Goal: Information Seeking & Learning: Learn about a topic

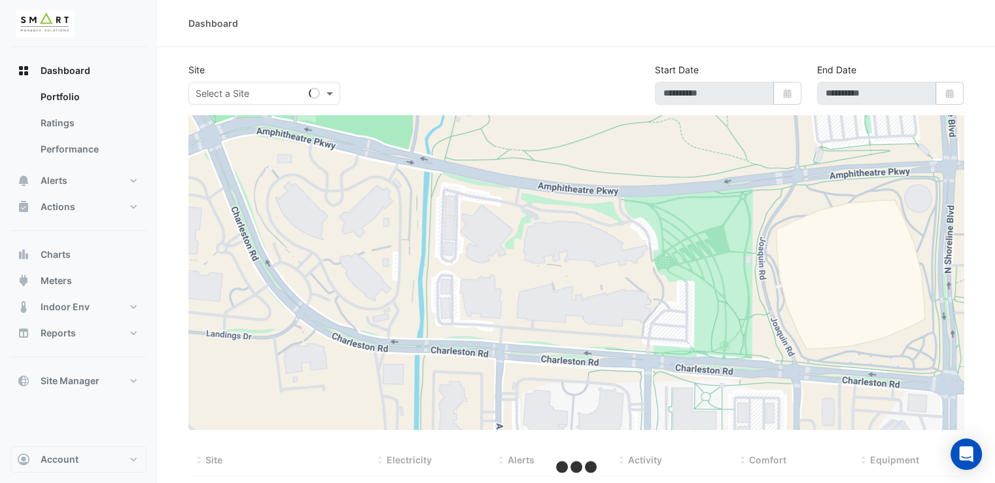
type input "**********"
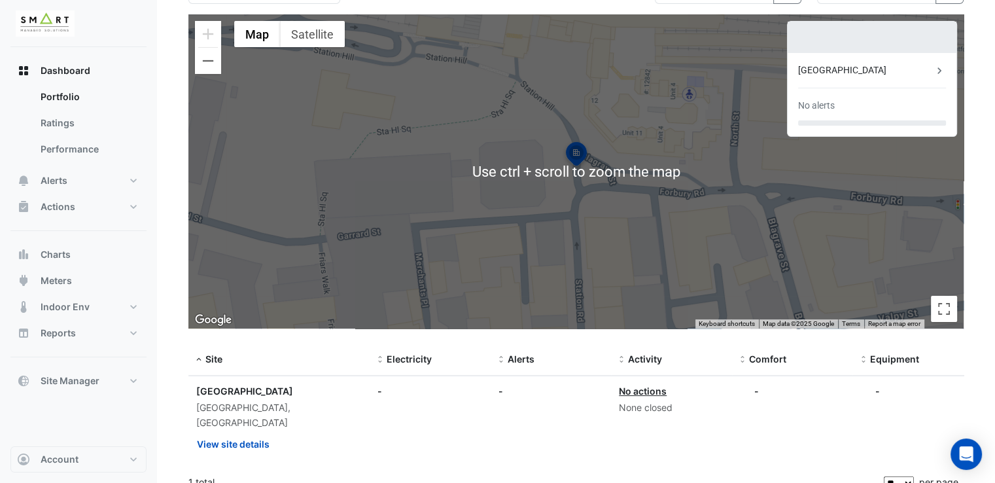
scroll to position [102, 0]
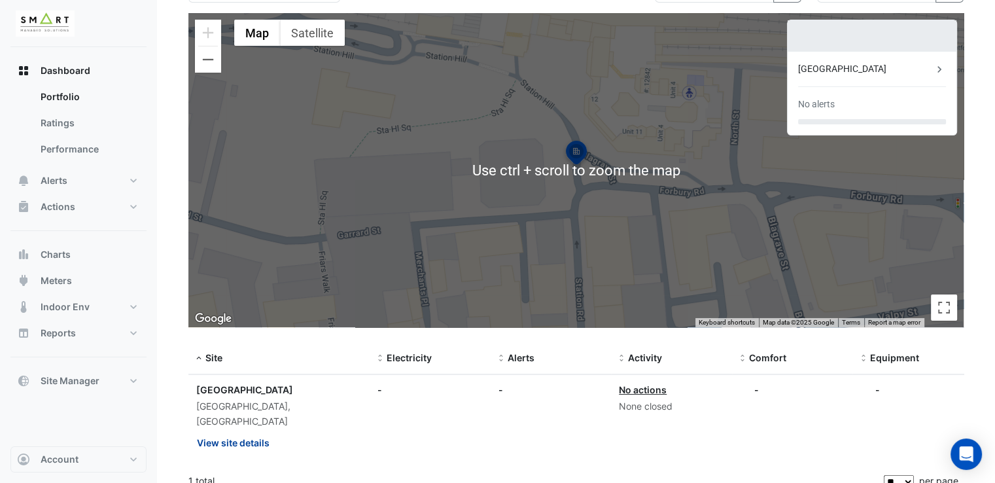
click at [263, 434] on button "View site details" at bounding box center [233, 442] width 74 height 23
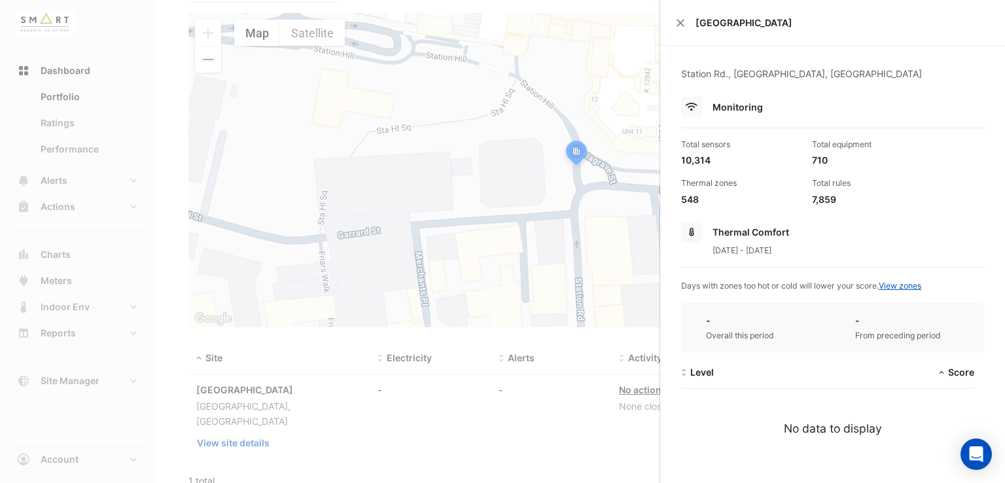
click at [511, 382] on ngb-offcanvas-backdrop at bounding box center [502, 241] width 1005 height 483
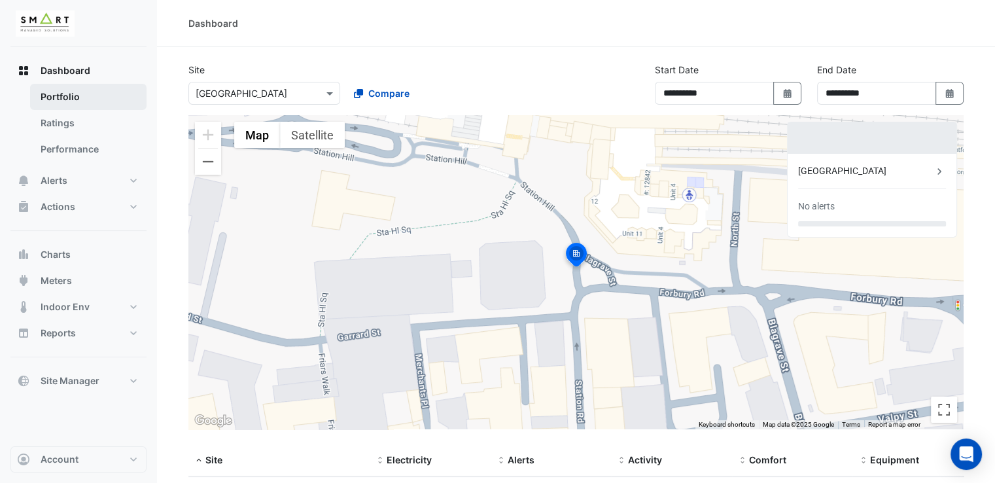
click at [118, 98] on link "Portfolio" at bounding box center [88, 97] width 116 height 26
click at [111, 129] on link "Ratings" at bounding box center [88, 123] width 116 height 26
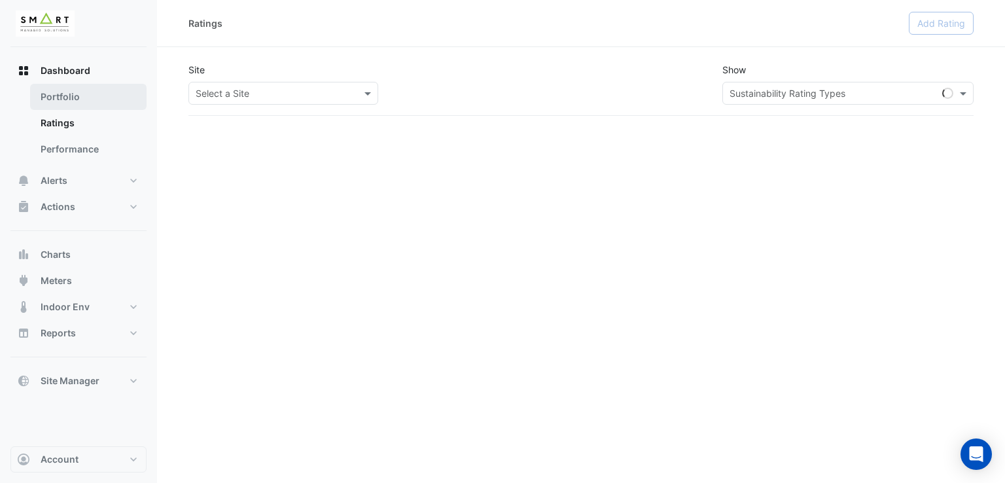
click at [132, 90] on link "Portfolio" at bounding box center [88, 97] width 116 height 26
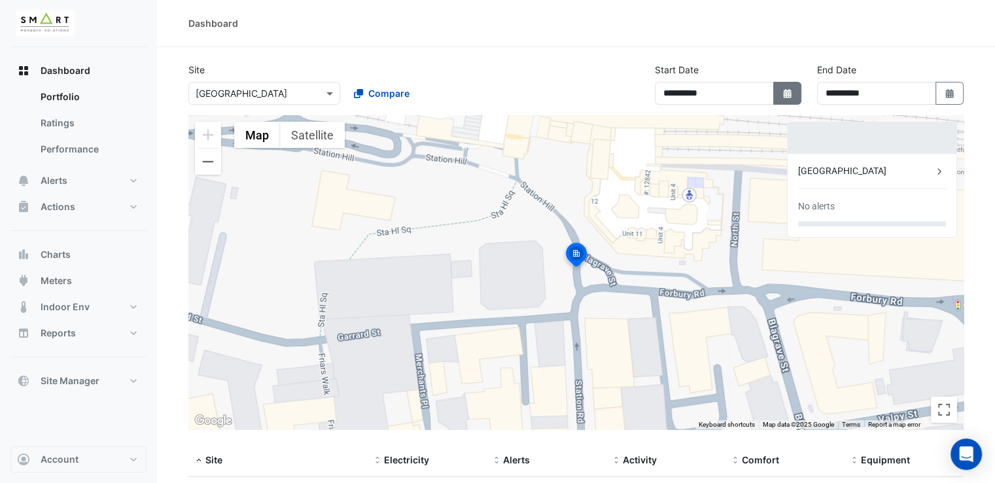
click at [793, 92] on icon "Select Date" at bounding box center [788, 93] width 12 height 9
select select "*"
select select "****"
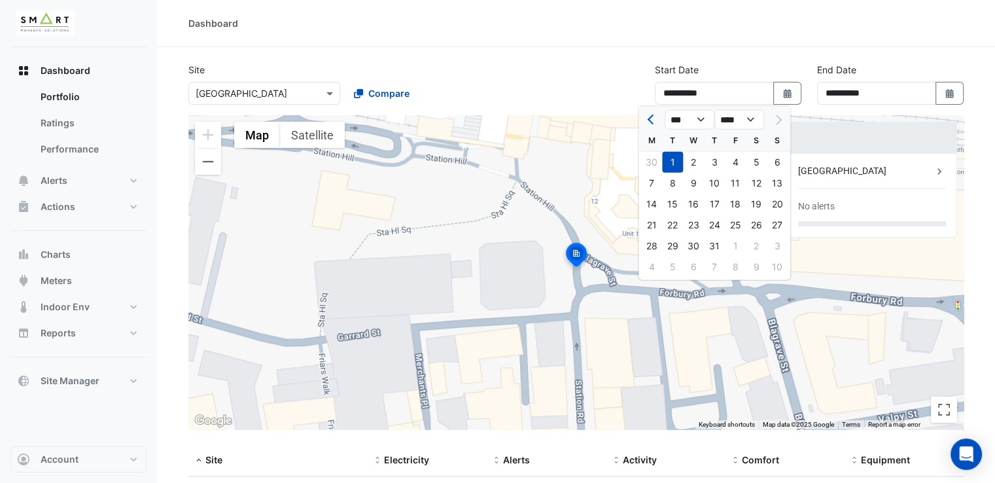
click at [791, 67] on div "**********" at bounding box center [728, 84] width 147 height 42
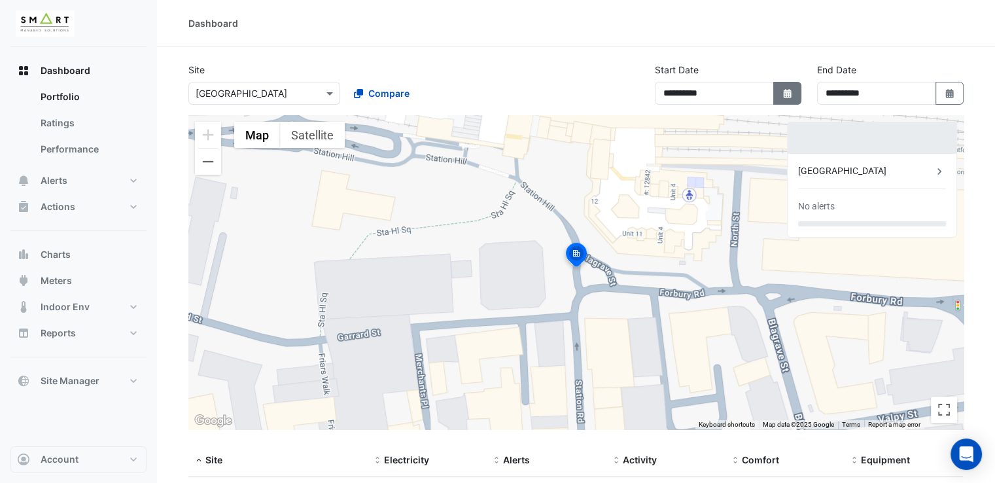
click at [785, 96] on icon "button" at bounding box center [787, 93] width 8 height 9
select select "*"
select select "****"
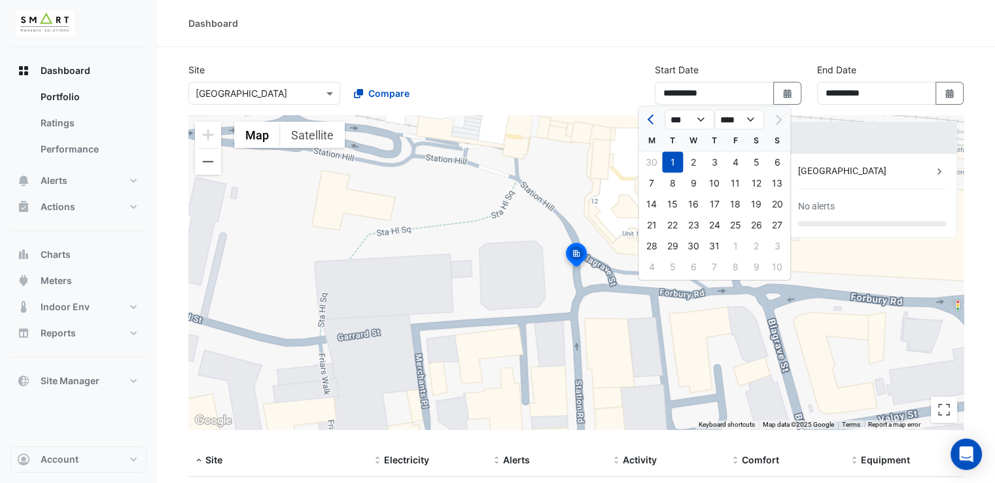
click at [675, 167] on div "1" at bounding box center [672, 162] width 21 height 21
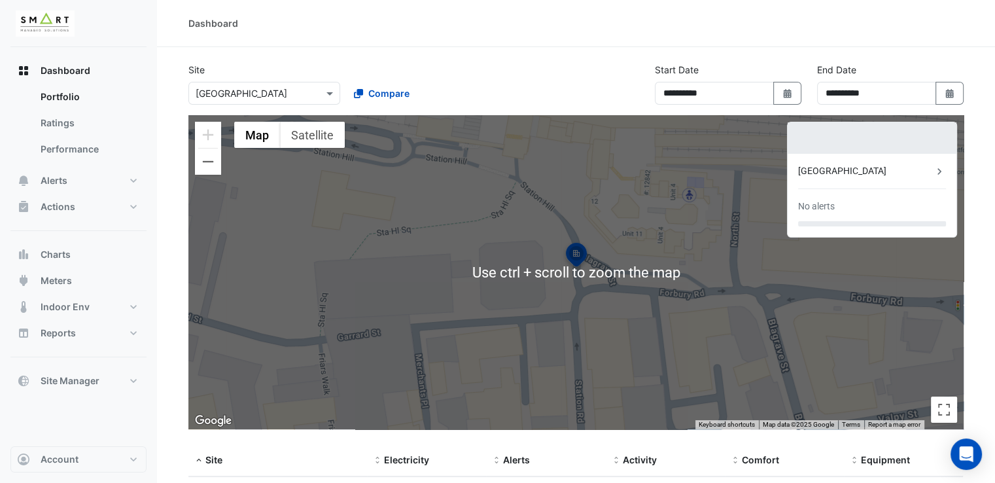
click at [276, 90] on input "text" at bounding box center [251, 94] width 111 height 14
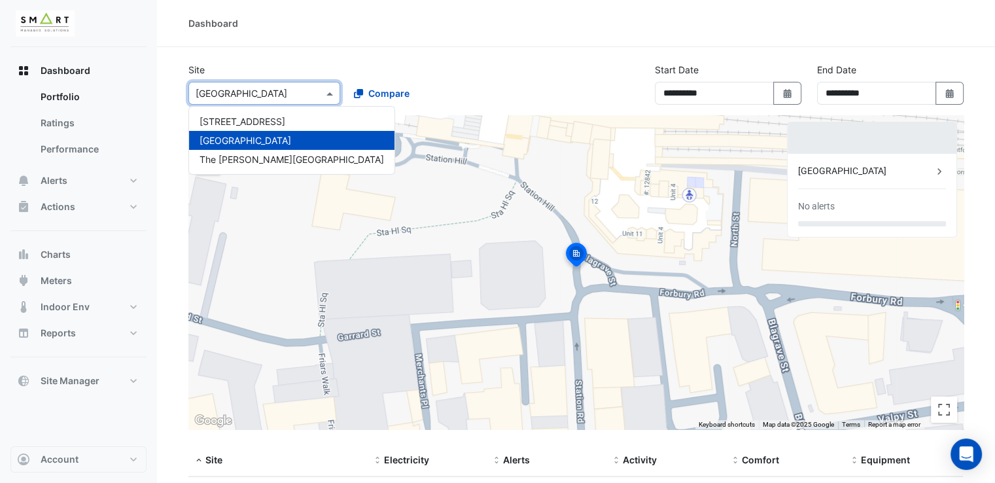
click at [373, 29] on div "Dashboard" at bounding box center [576, 23] width 776 height 14
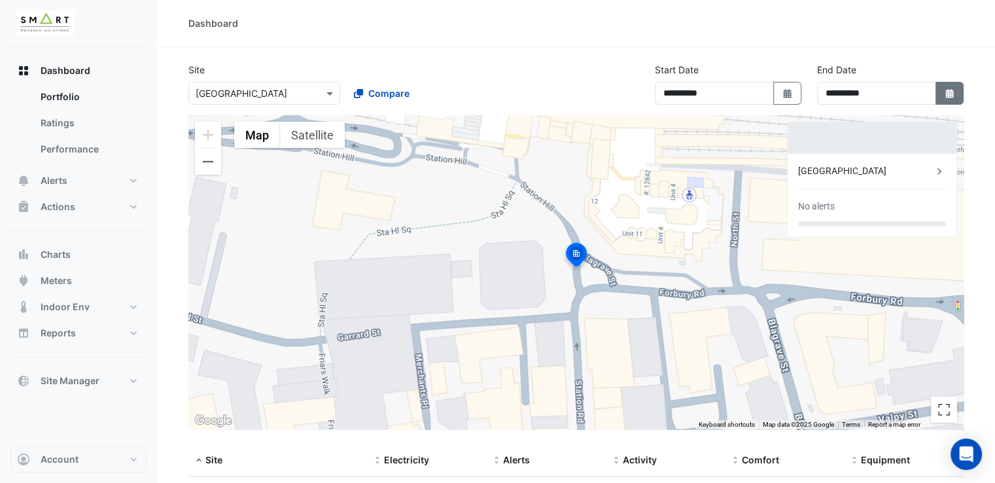
click at [944, 92] on icon "Select Date" at bounding box center [950, 93] width 12 height 9
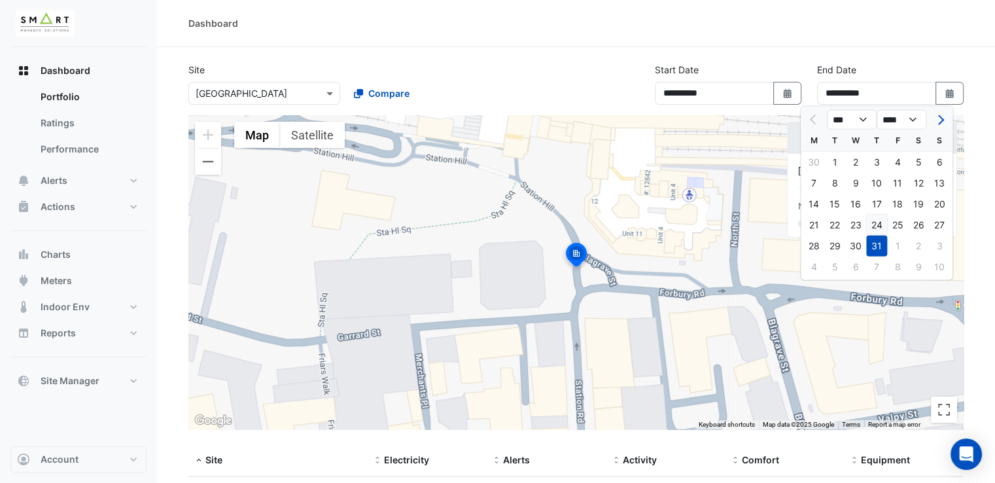
click at [884, 225] on div "24" at bounding box center [876, 225] width 21 height 21
type input "**********"
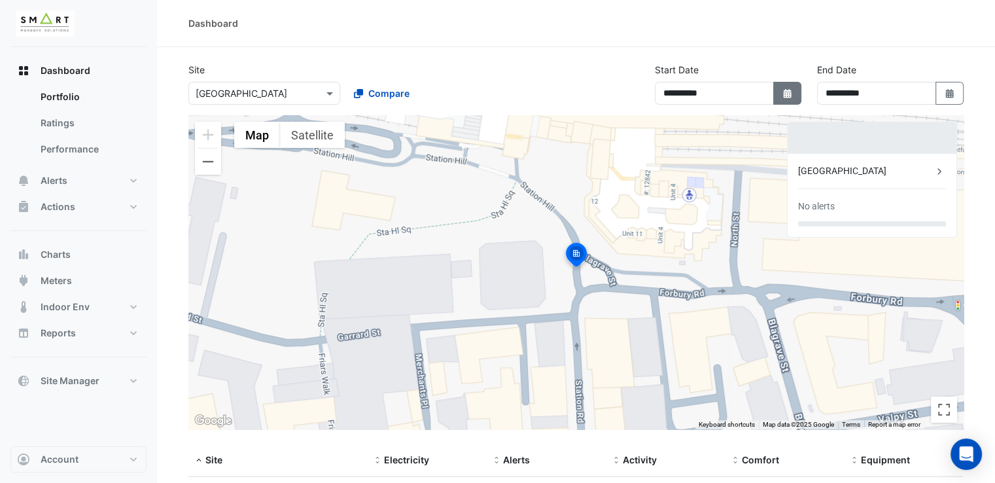
click at [797, 92] on button "Select Date" at bounding box center [788, 93] width 29 height 23
select select "*"
select select "****"
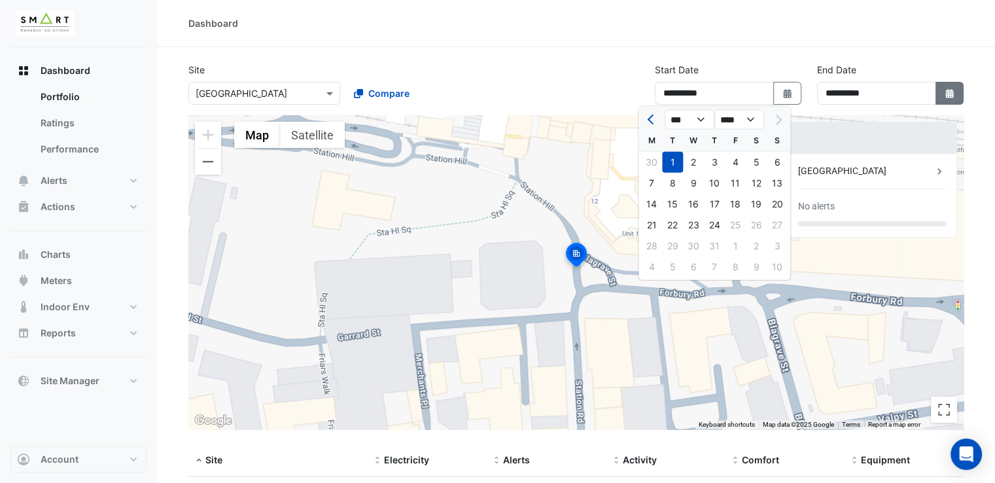
click at [950, 92] on icon "button" at bounding box center [950, 93] width 8 height 9
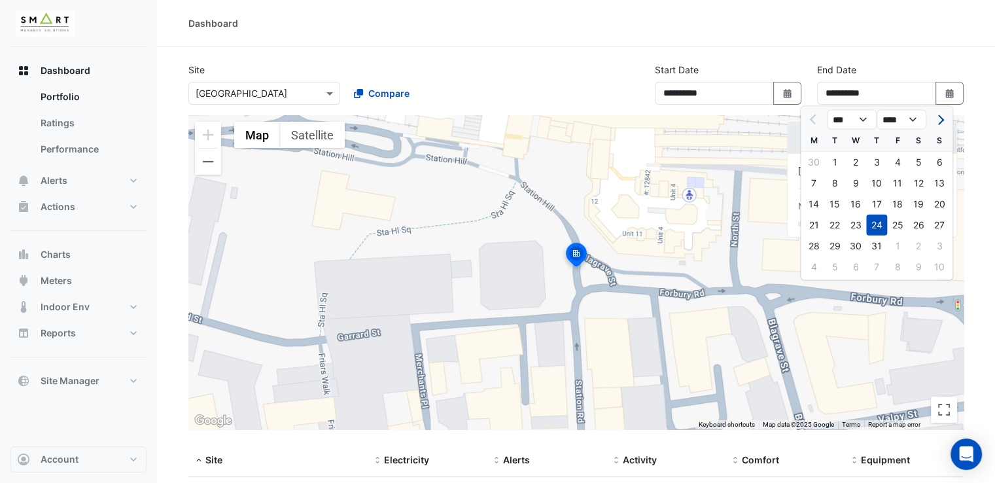
click at [937, 118] on span "Next month" at bounding box center [940, 120] width 10 height 10
select select "*"
click at [840, 202] on div "12" at bounding box center [835, 204] width 21 height 21
type input "**********"
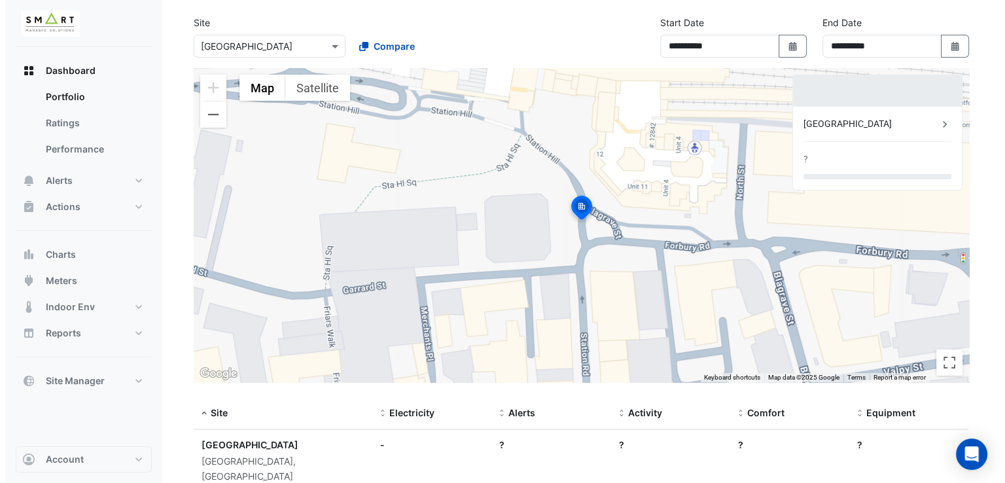
scroll to position [102, 0]
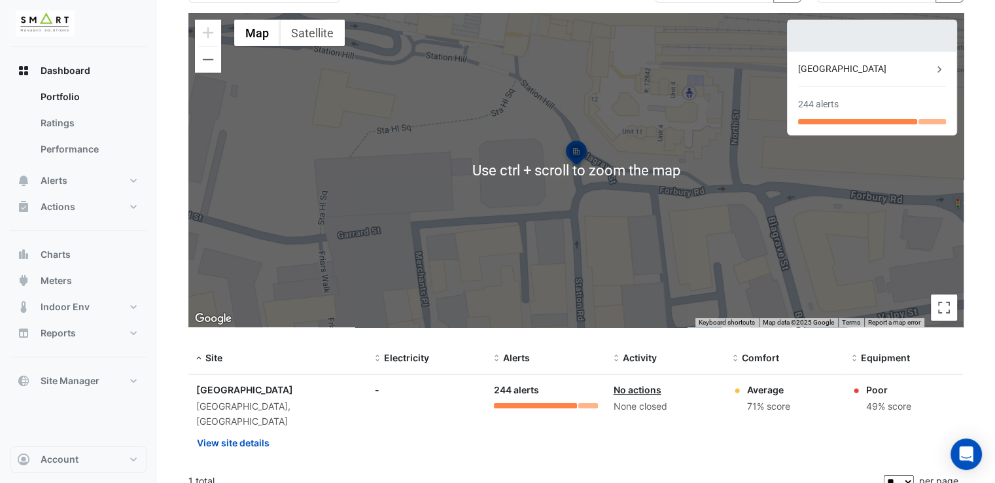
click at [270, 424] on div "Site: [GEOGRAPHIC_DATA], [GEOGRAPHIC_DATA] View site details" at bounding box center [277, 419] width 163 height 72
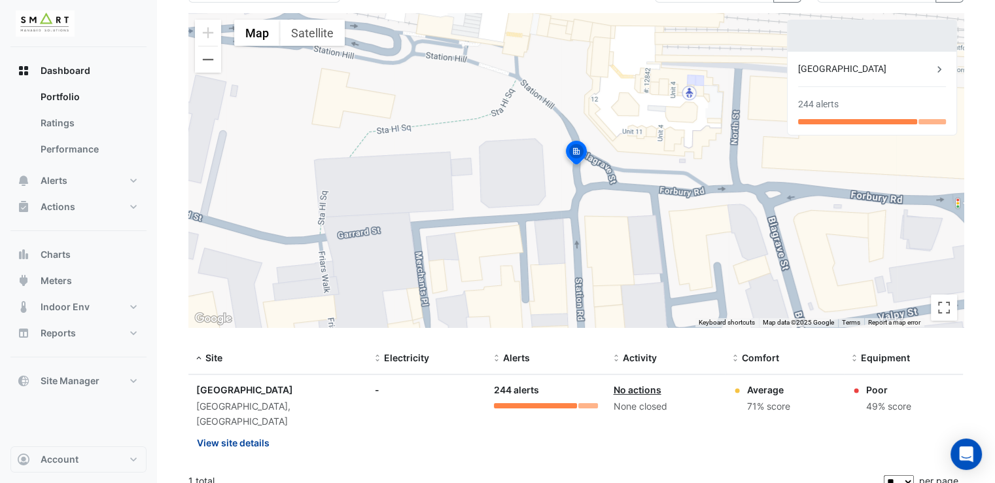
click at [263, 435] on button "View site details" at bounding box center [233, 442] width 74 height 23
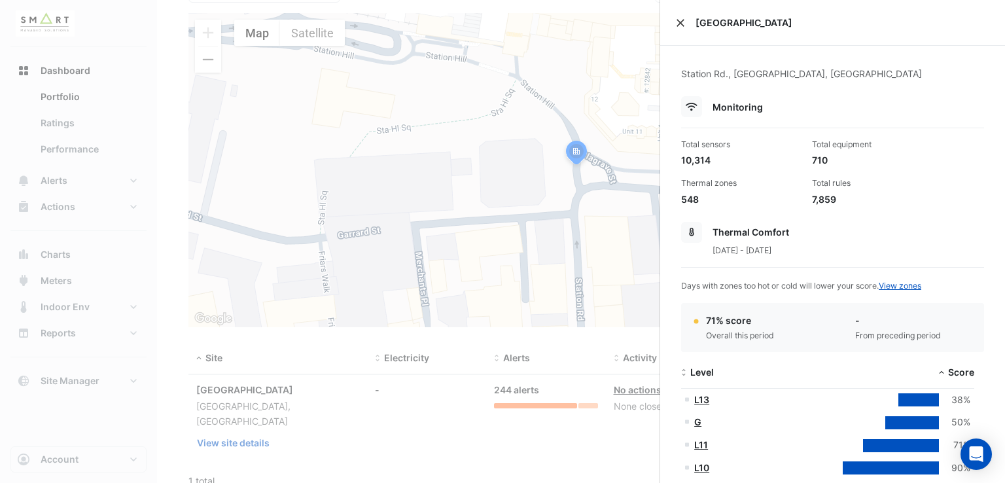
click at [682, 23] on button "Close" at bounding box center [680, 22] width 9 height 9
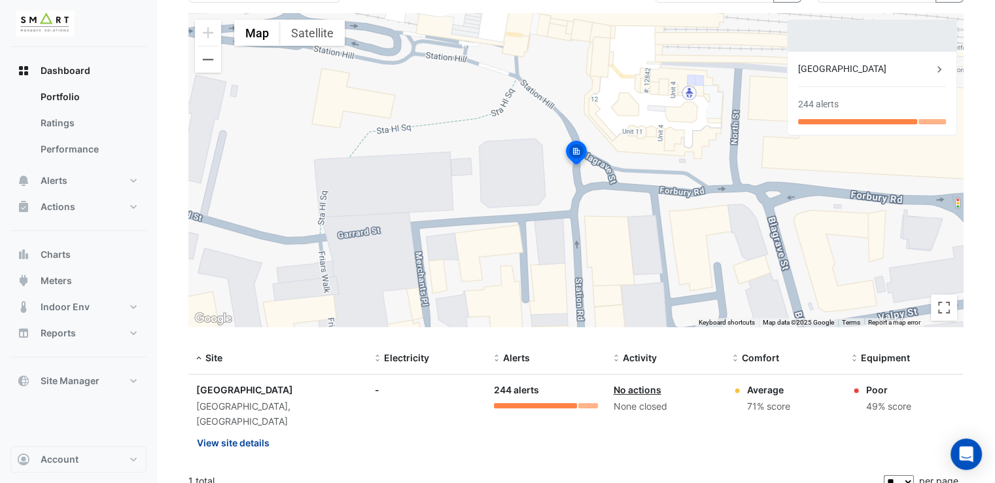
click at [262, 435] on button "View site details" at bounding box center [233, 442] width 74 height 23
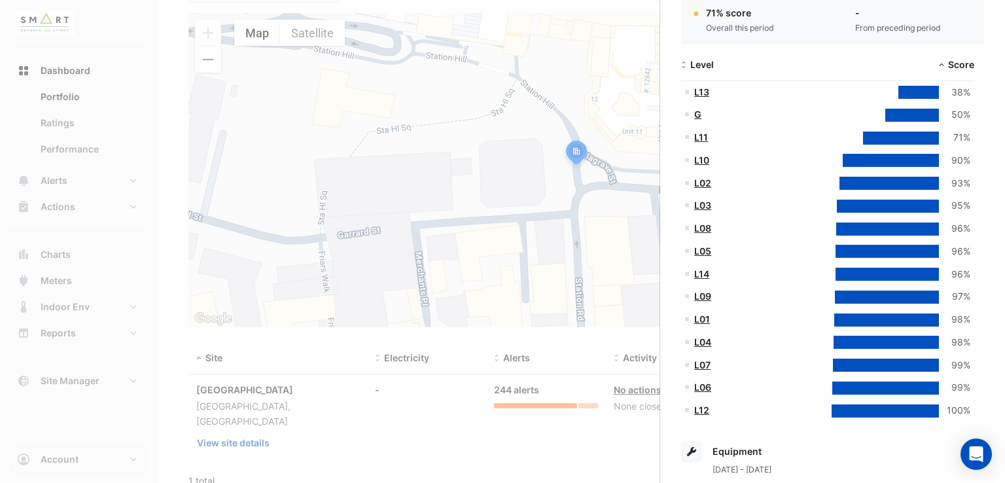
scroll to position [327, 0]
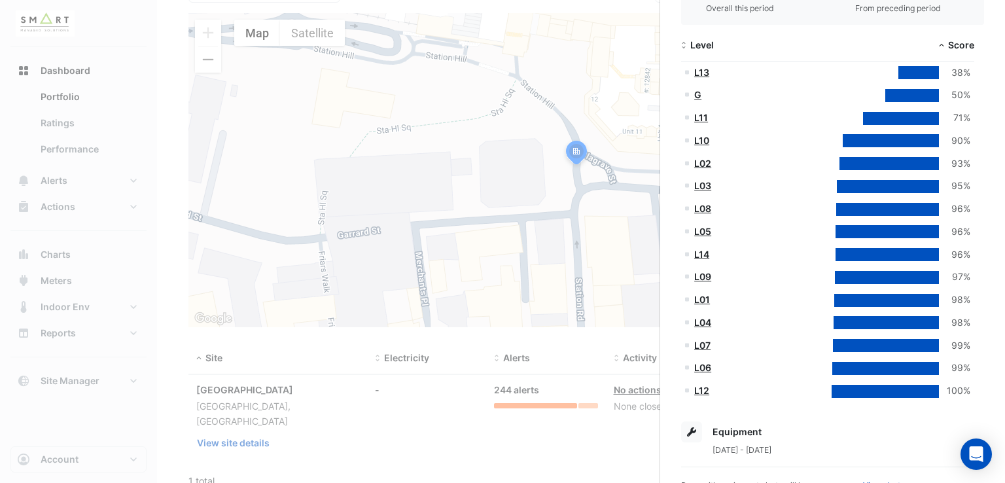
click at [700, 75] on link "L13" at bounding box center [701, 72] width 15 height 11
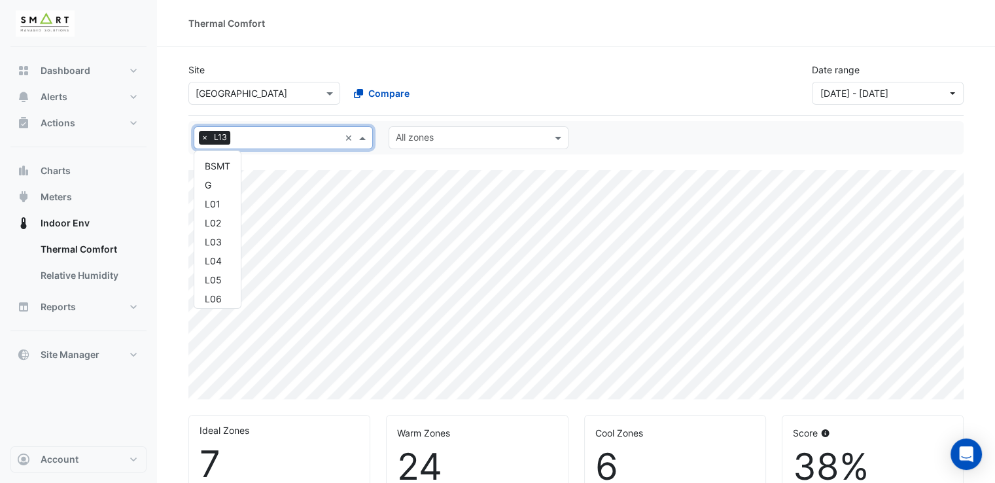
click at [329, 140] on input "text" at bounding box center [288, 139] width 104 height 14
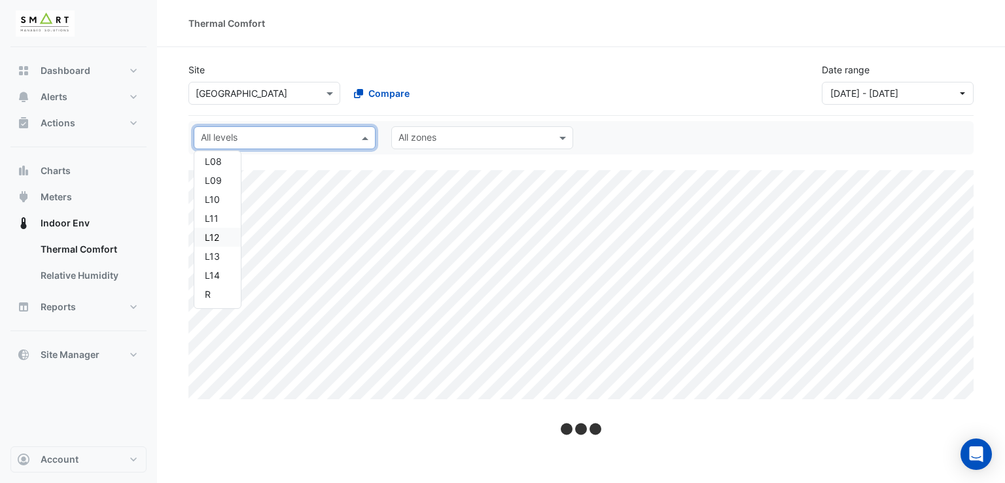
click at [214, 230] on div "L12" at bounding box center [218, 237] width 26 height 14
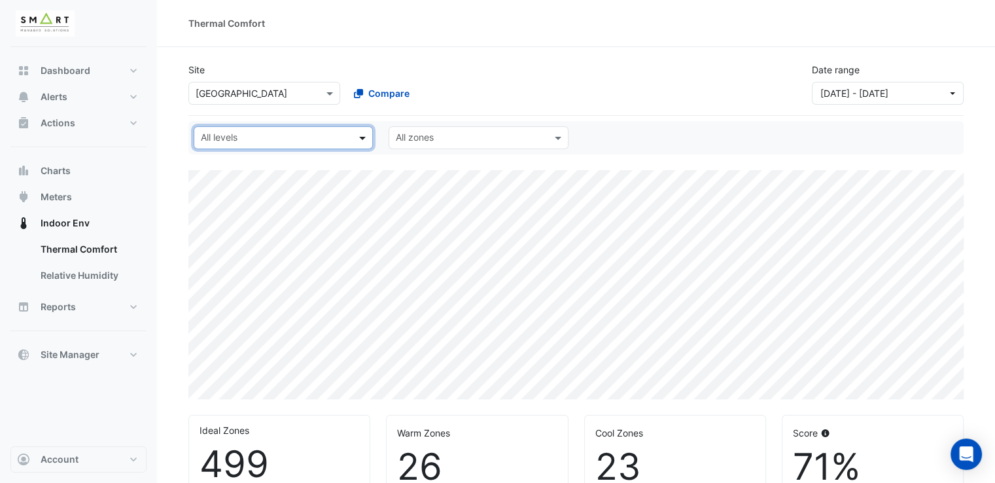
click at [361, 137] on span at bounding box center [364, 138] width 16 height 14
click at [217, 188] on div "G" at bounding box center [218, 185] width 26 height 14
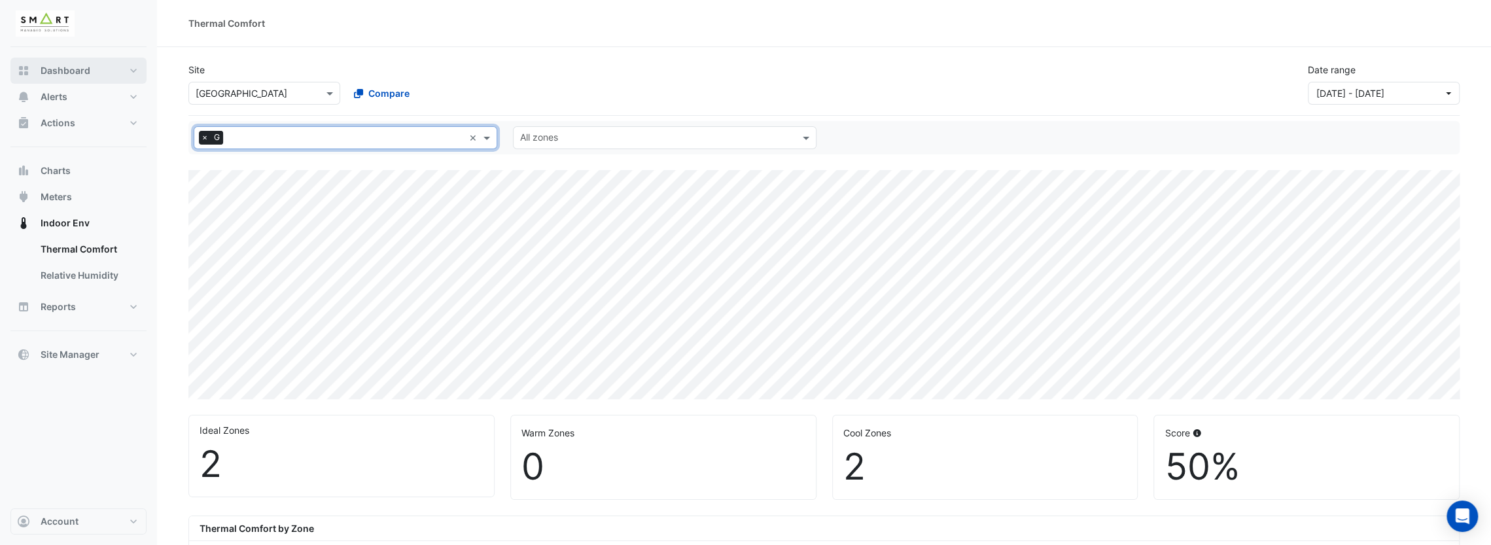
click at [136, 62] on button "Dashboard" at bounding box center [78, 71] width 136 height 26
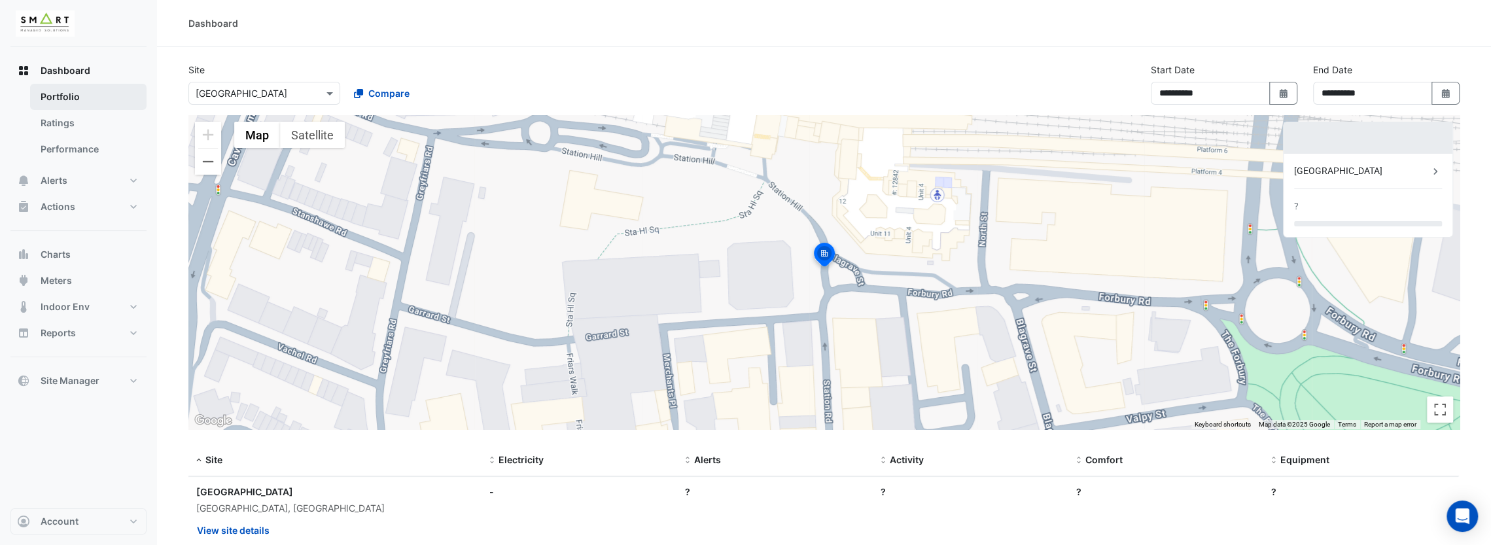
click at [95, 94] on link "Portfolio" at bounding box center [88, 97] width 116 height 26
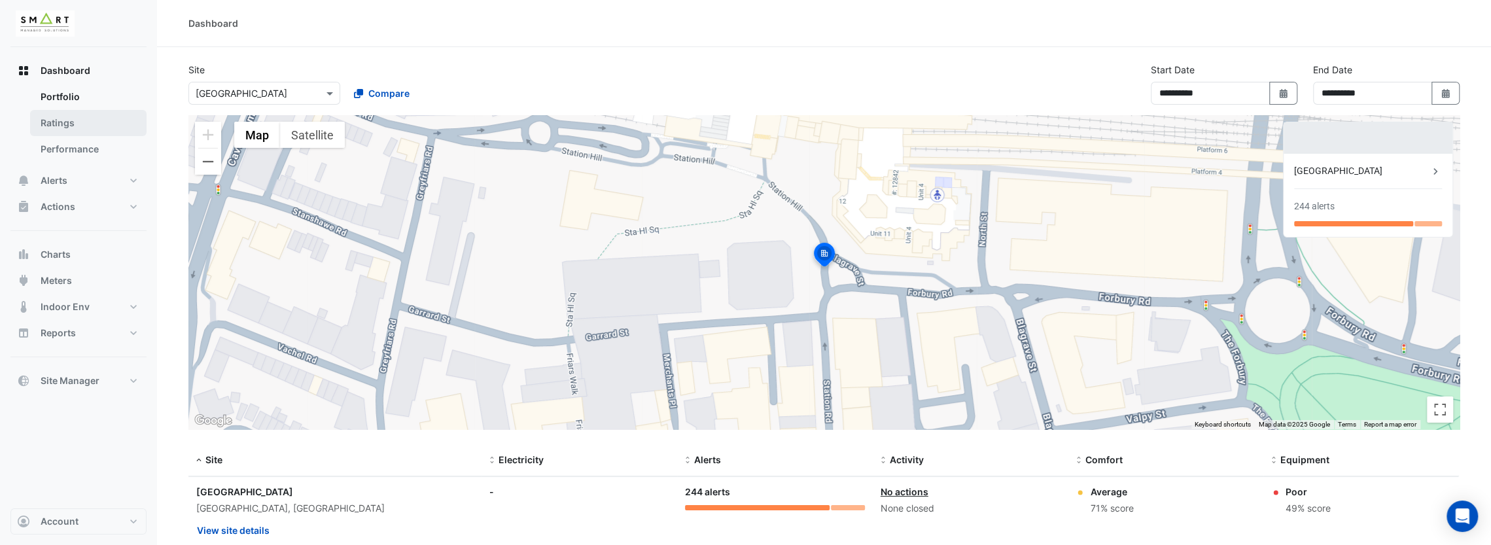
click at [90, 122] on link "Ratings" at bounding box center [88, 123] width 116 height 26
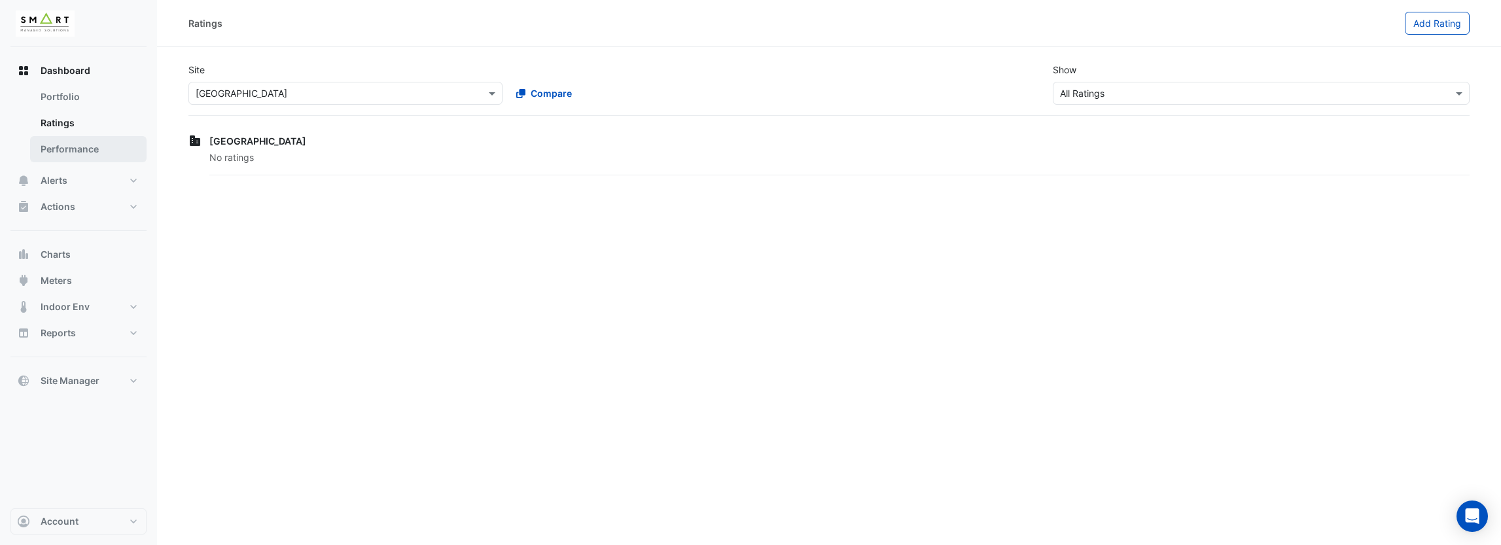
click at [73, 155] on link "Performance" at bounding box center [88, 149] width 116 height 26
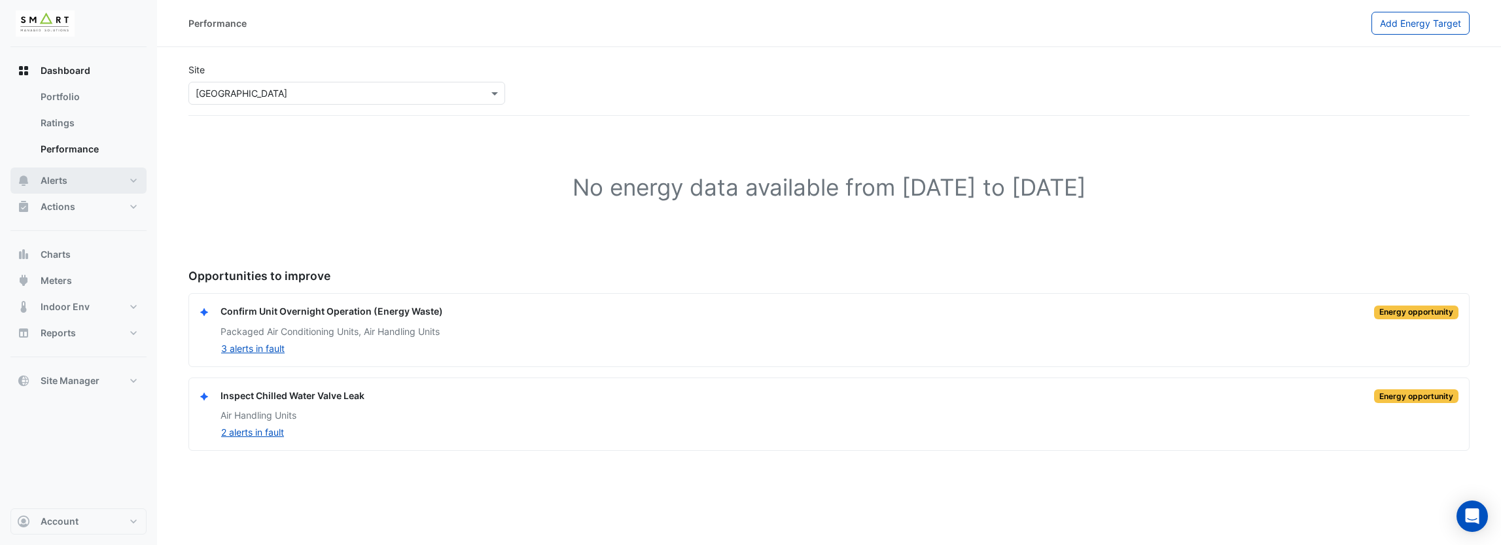
click at [128, 179] on button "Alerts" at bounding box center [78, 181] width 136 height 26
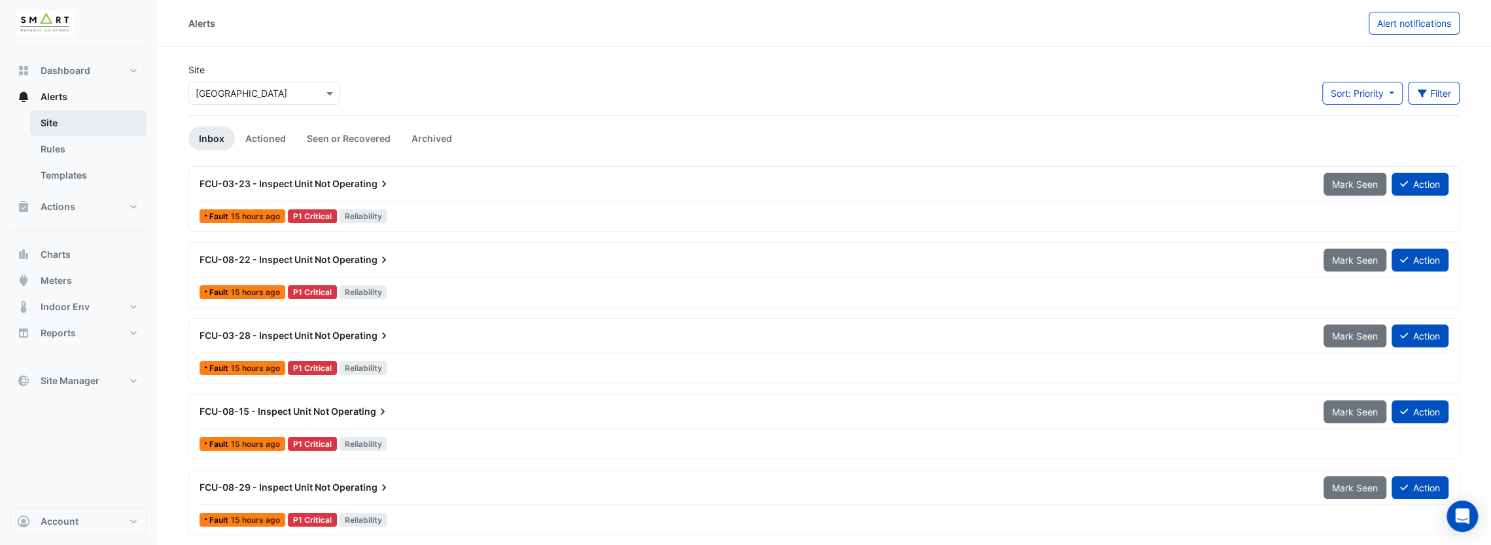
click at [64, 134] on link "Site" at bounding box center [88, 123] width 116 height 26
click at [69, 151] on link "Rules" at bounding box center [88, 149] width 116 height 26
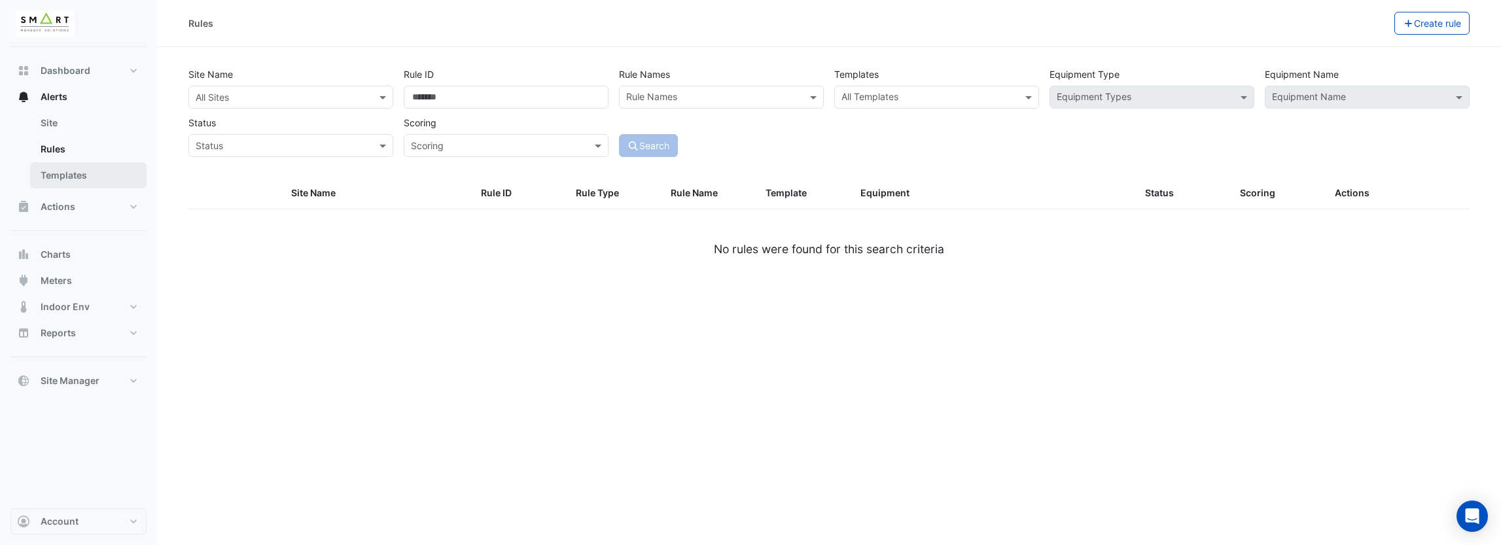
click at [123, 167] on link "Templates" at bounding box center [88, 175] width 116 height 26
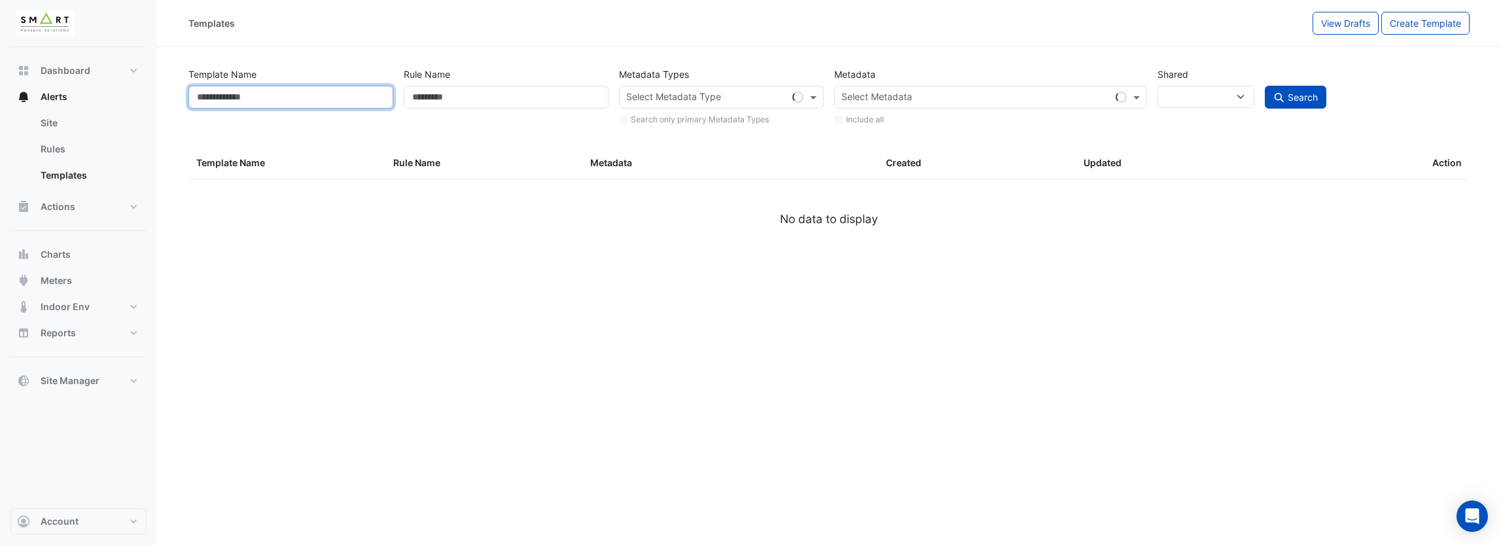
click at [337, 100] on input "Template Name" at bounding box center [290, 97] width 205 height 23
select select
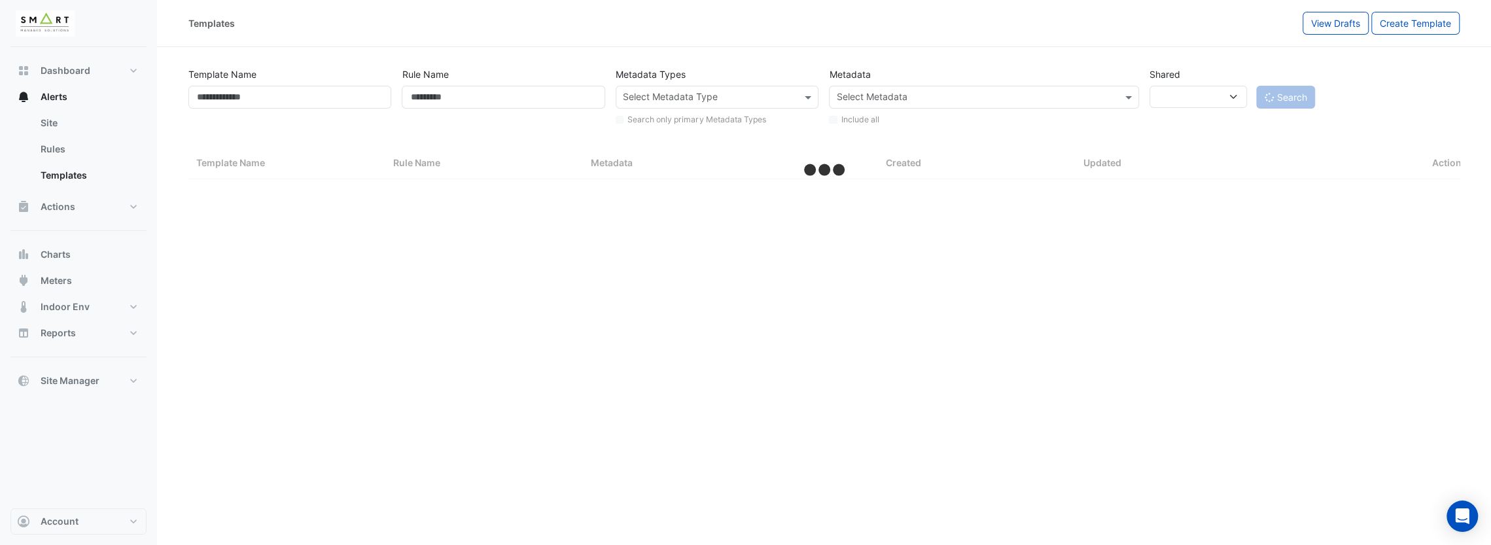
click at [722, 105] on div at bounding box center [708, 98] width 175 height 17
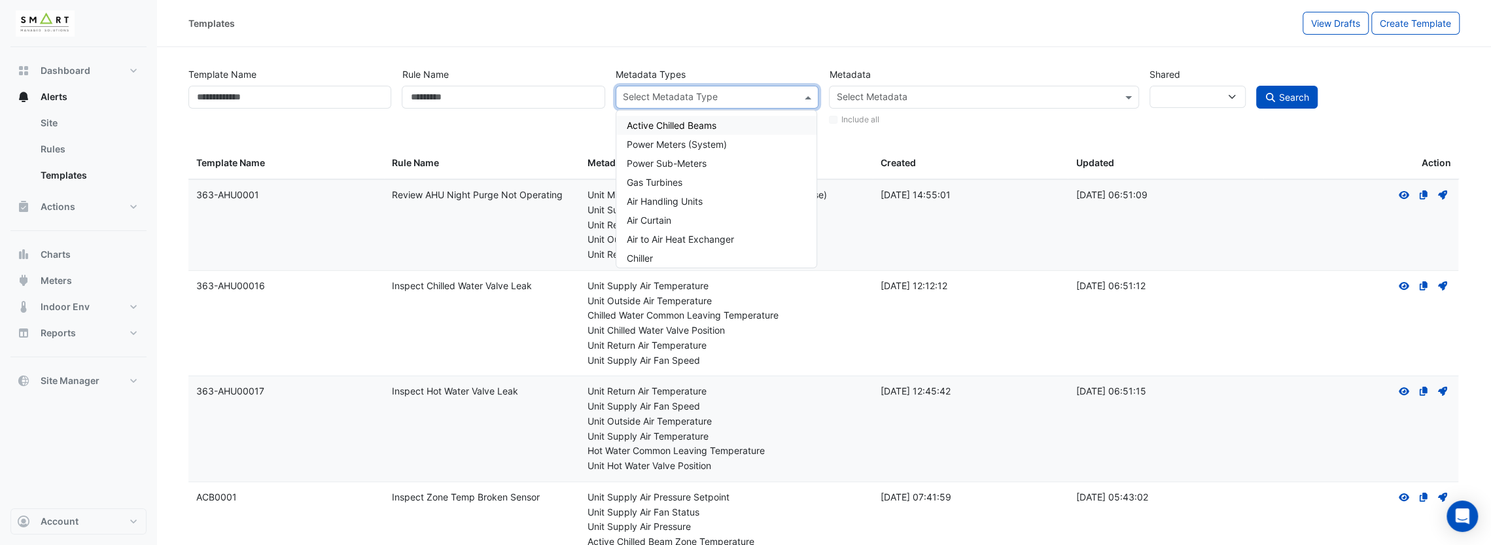
click at [865, 56] on section "Template Name Rule Name Metadata Types Select Metadata Type Active Chilled Beam…" at bounding box center [824, 547] width 1334 height 1001
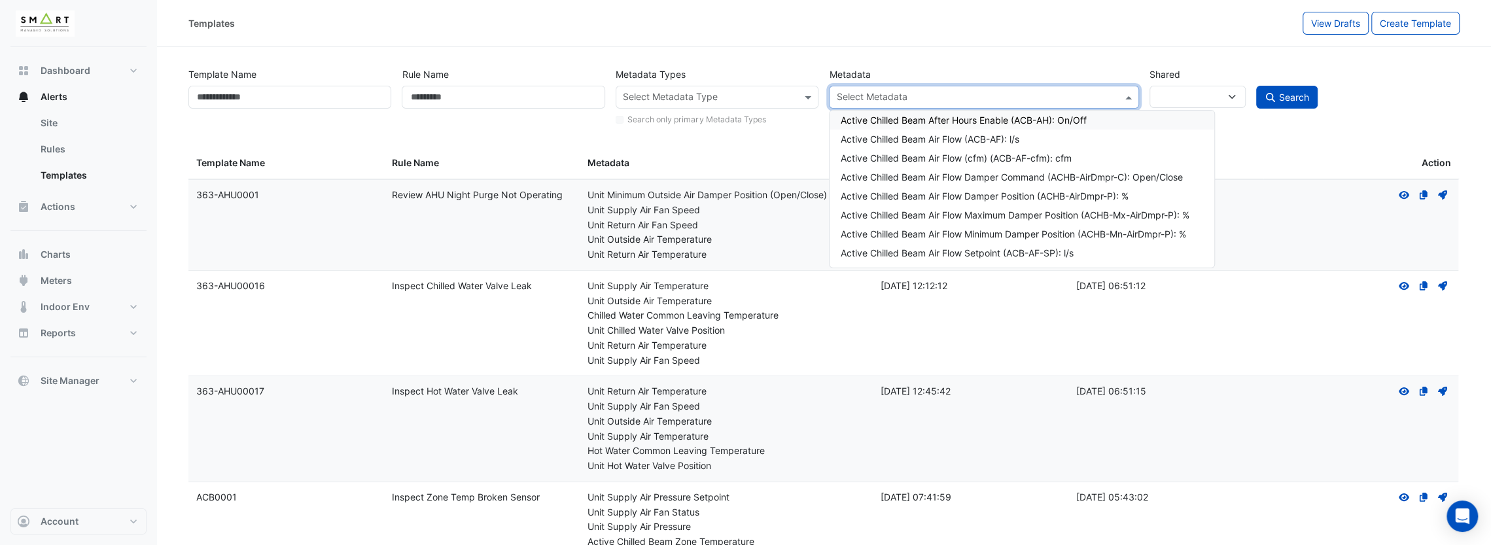
click at [928, 98] on input "text" at bounding box center [976, 99] width 281 height 14
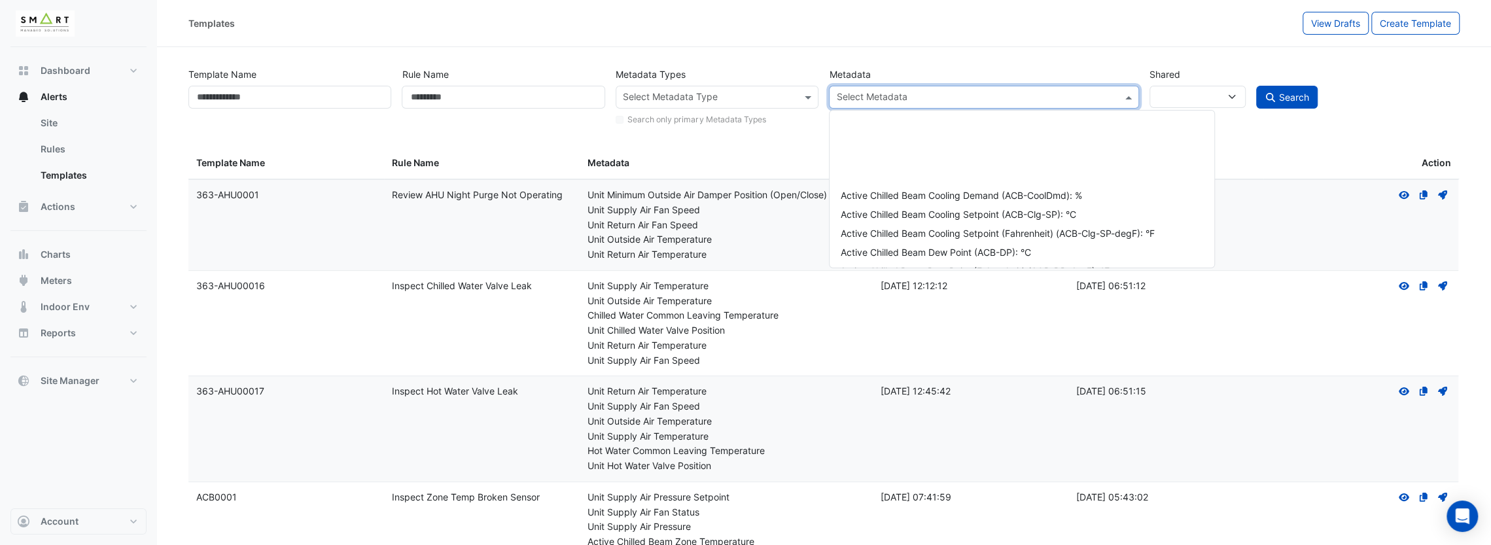
scroll to position [327, 0]
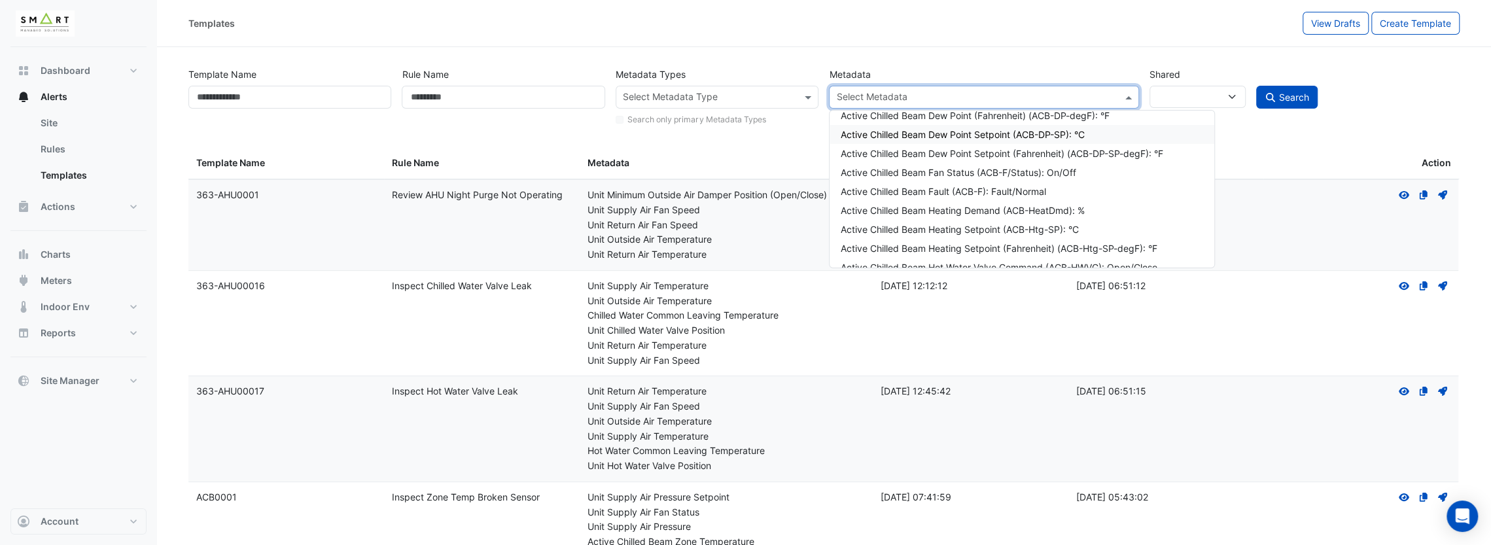
click at [893, 50] on section "Template Name Rule Name Metadata Types Select Metadata Type Search only primary…" at bounding box center [824, 547] width 1334 height 1001
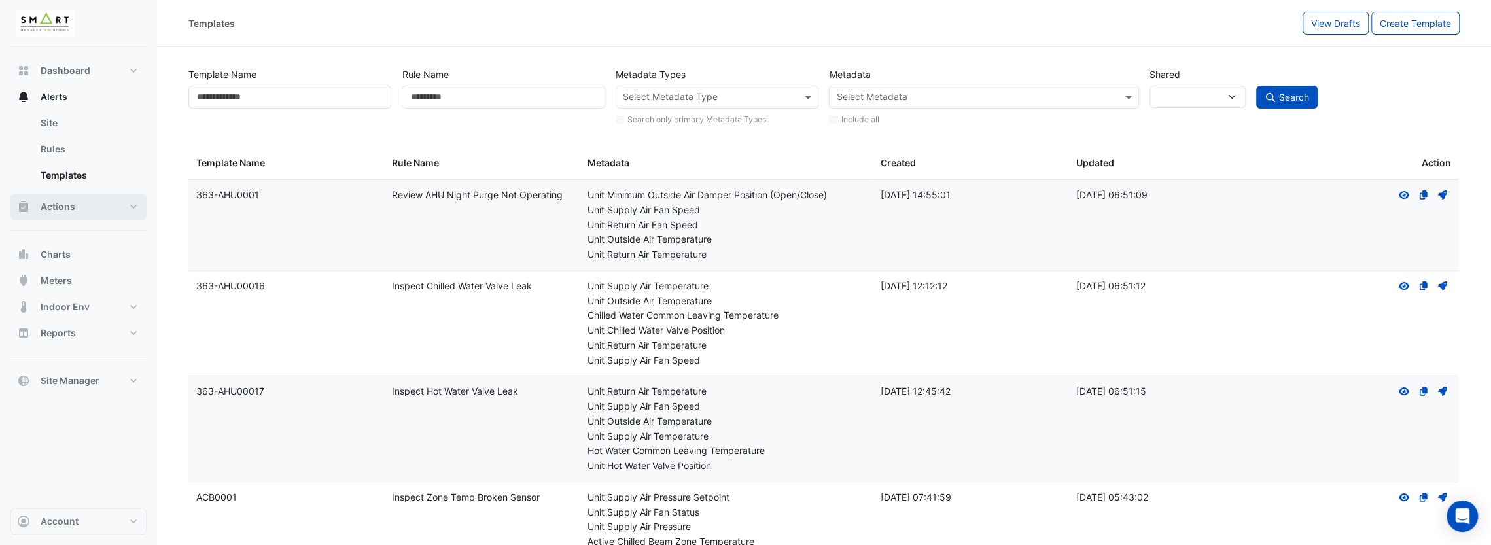
click at [118, 205] on button "Actions" at bounding box center [78, 207] width 136 height 26
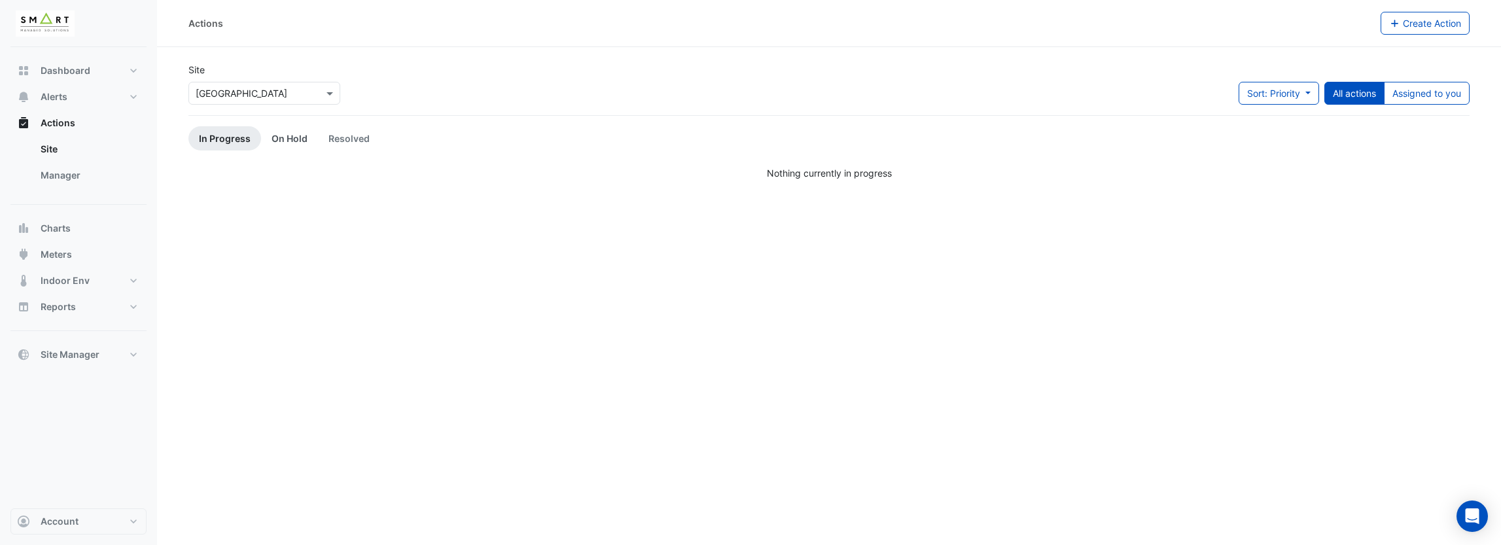
click at [283, 134] on link "On Hold" at bounding box center [289, 138] width 57 height 24
drag, startPoint x: 357, startPoint y: 143, endPoint x: 292, endPoint y: 147, distance: 64.9
click at [356, 143] on link "Resolved" at bounding box center [349, 138] width 62 height 24
click at [261, 141] on link "On Hold" at bounding box center [289, 138] width 57 height 24
click at [60, 173] on link "Manager" at bounding box center [88, 175] width 116 height 26
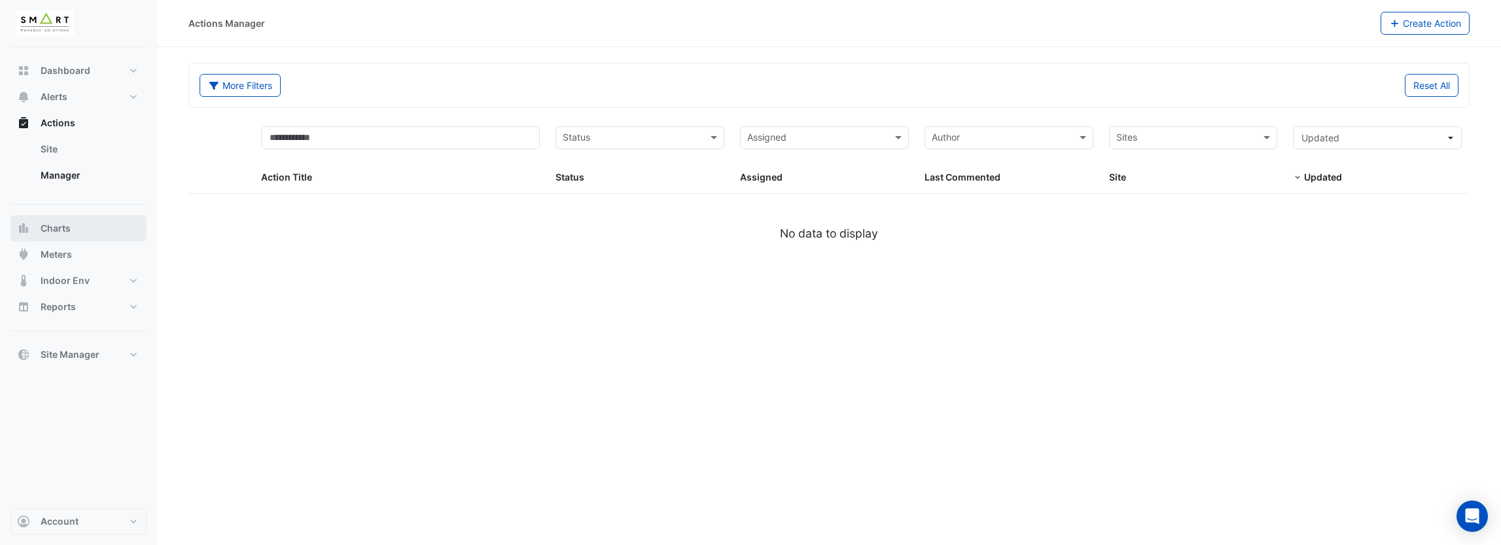
click at [60, 231] on span "Charts" at bounding box center [56, 228] width 30 height 13
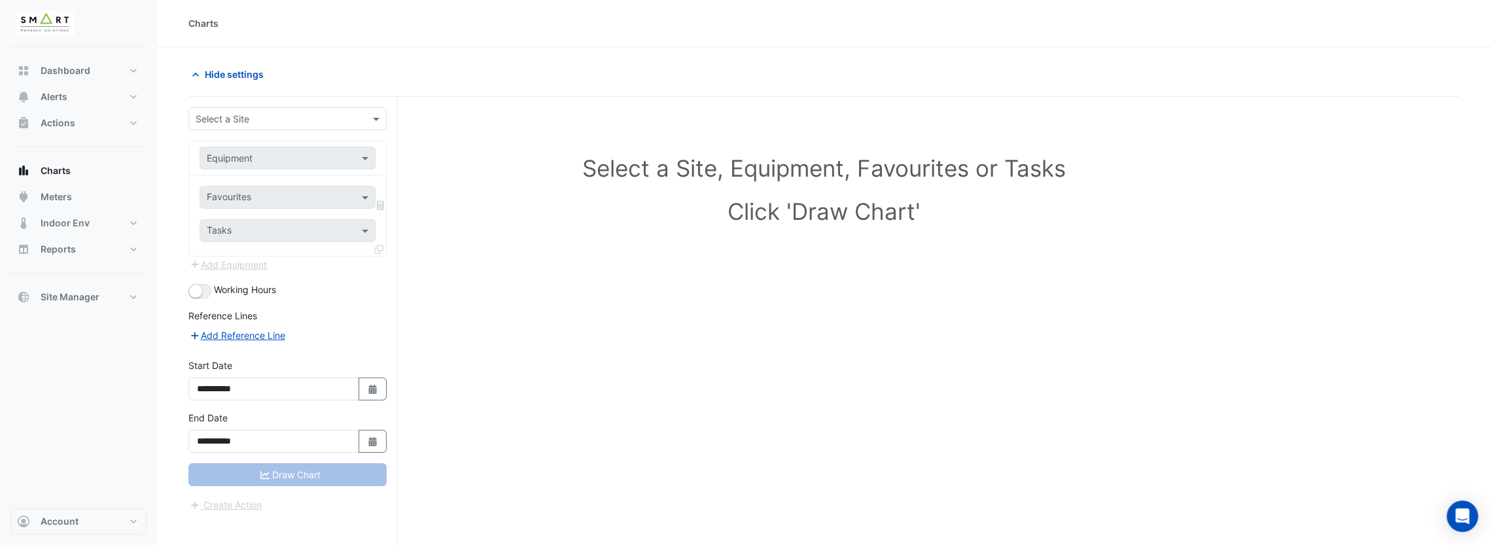
click at [342, 124] on div "Select a Site" at bounding box center [276, 119] width 175 height 14
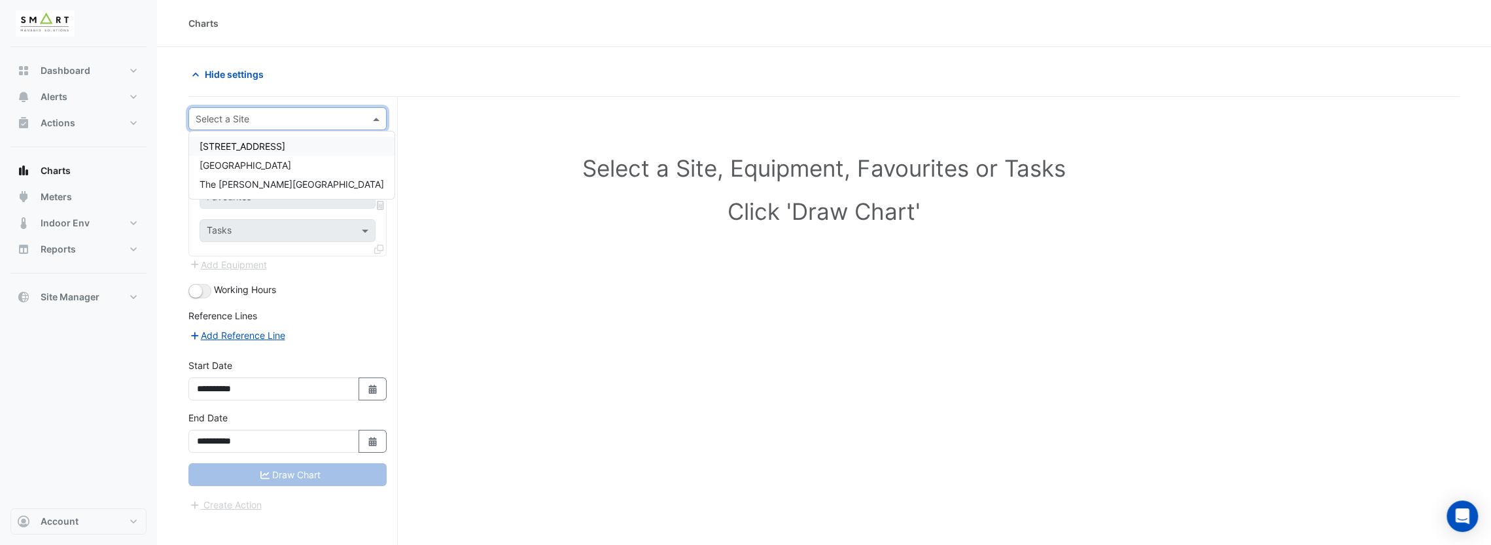
click at [327, 149] on div "[STREET_ADDRESS]" at bounding box center [291, 146] width 205 height 19
click at [361, 158] on span at bounding box center [367, 158] width 16 height 14
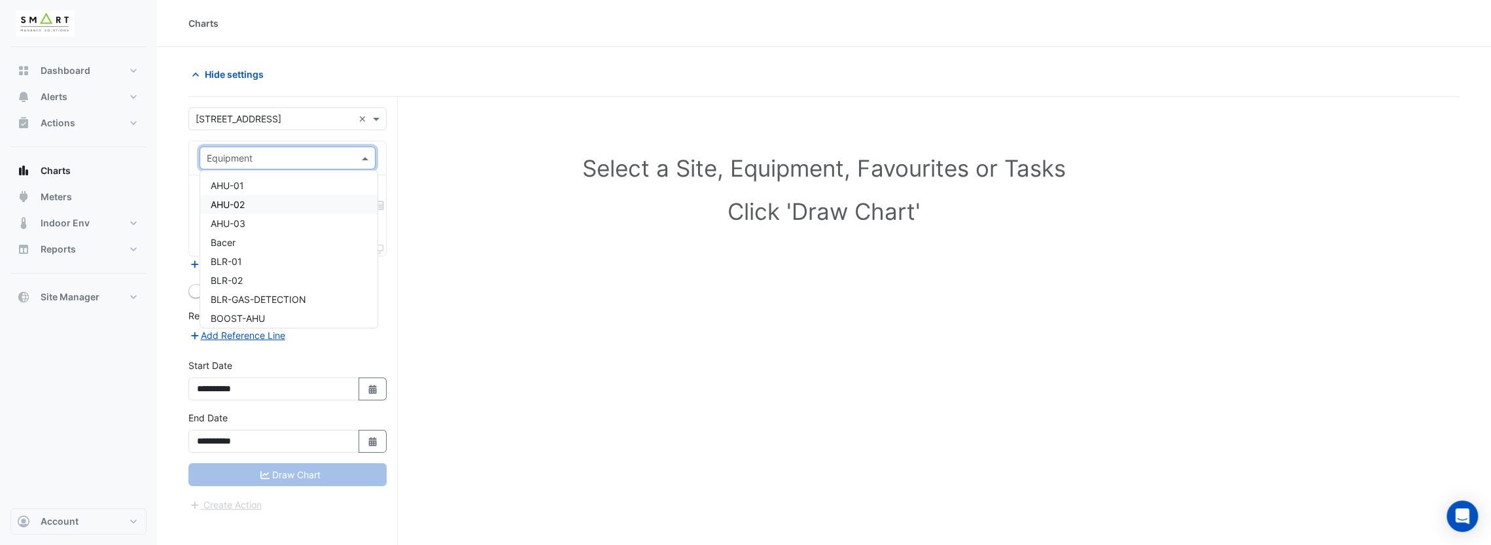
click at [314, 204] on div "AHU-02" at bounding box center [288, 204] width 177 height 19
click at [50, 193] on span "Meters" at bounding box center [56, 196] width 31 height 13
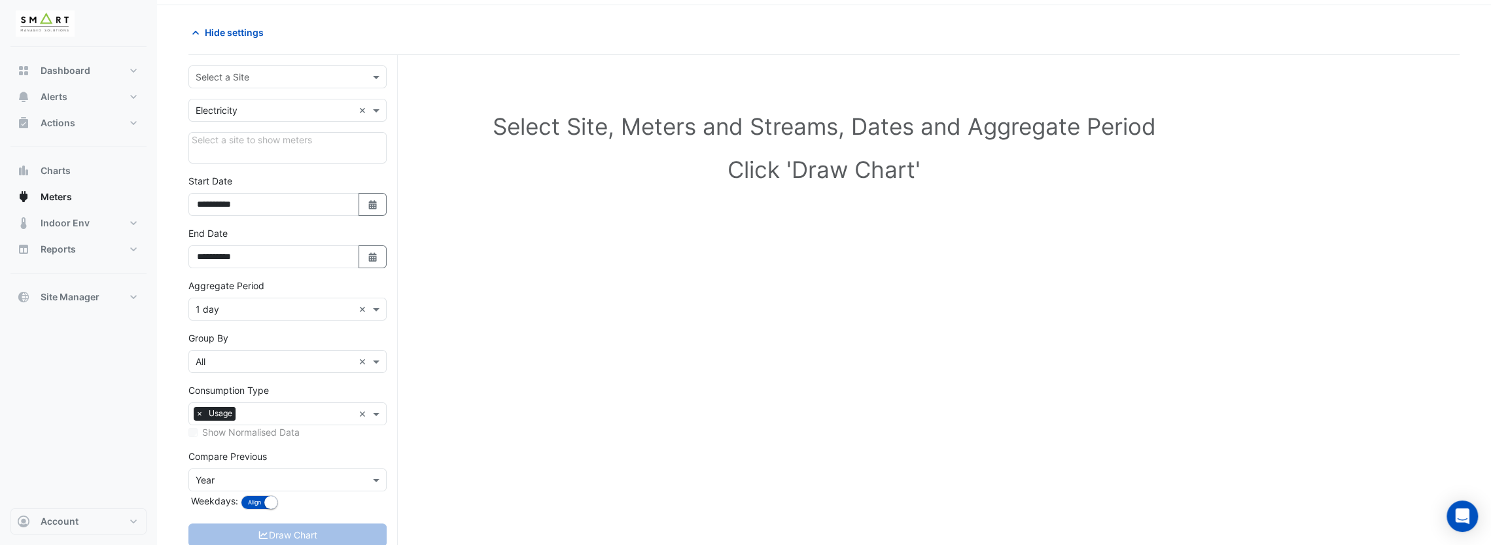
scroll to position [77, 0]
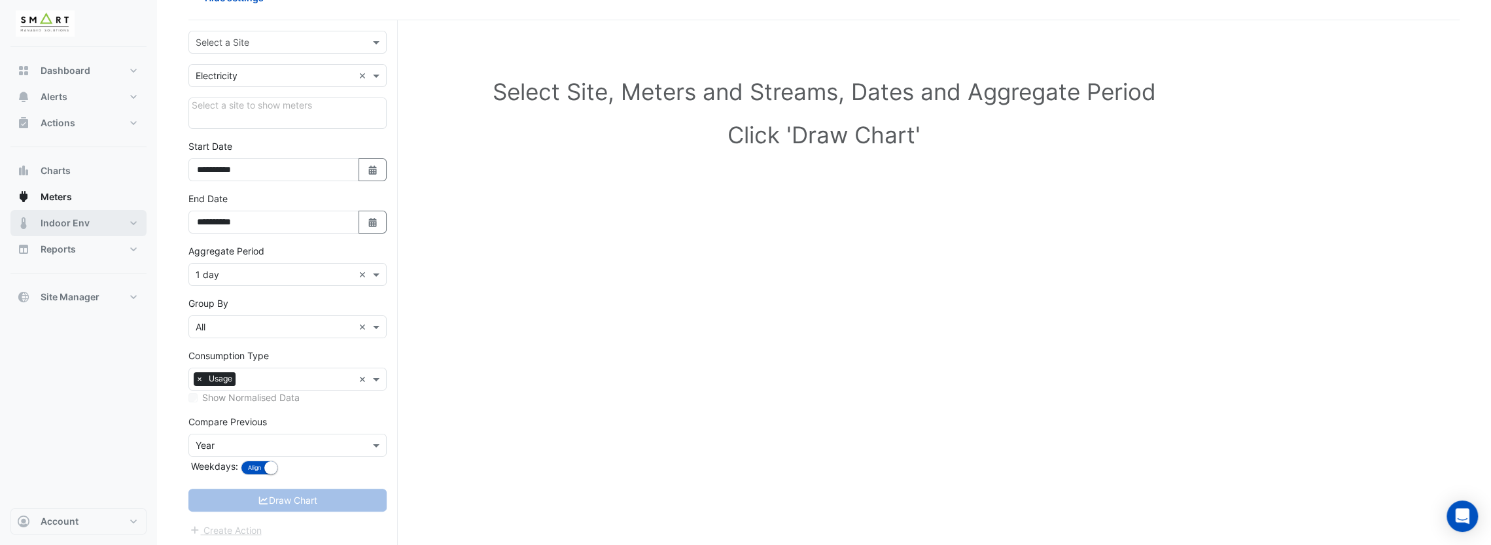
click at [69, 226] on span "Indoor Env" at bounding box center [65, 223] width 49 height 13
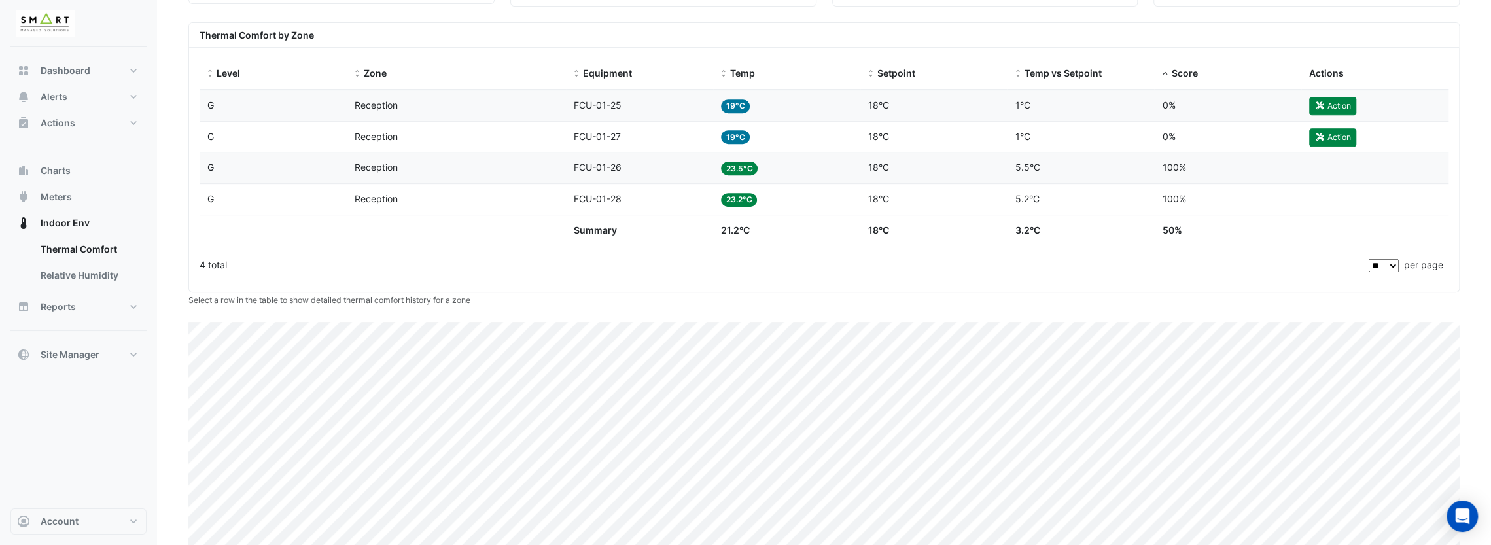
scroll to position [512, 0]
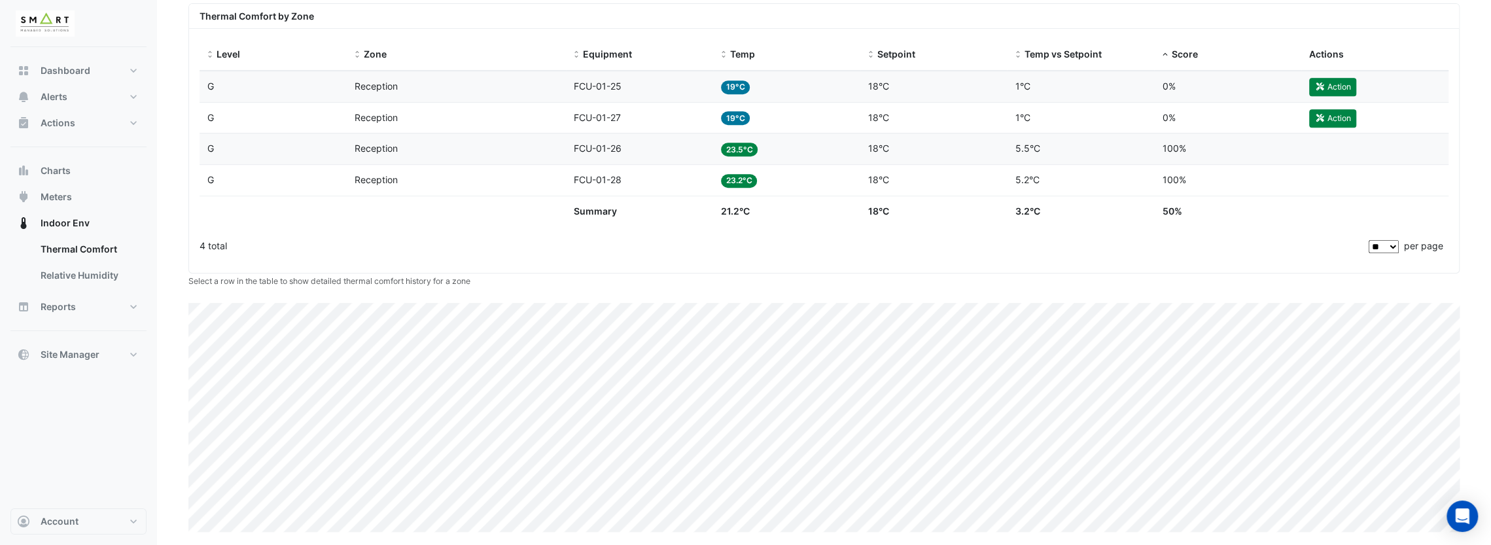
click at [906, 88] on div "Setpoint 18°C" at bounding box center [934, 86] width 132 height 15
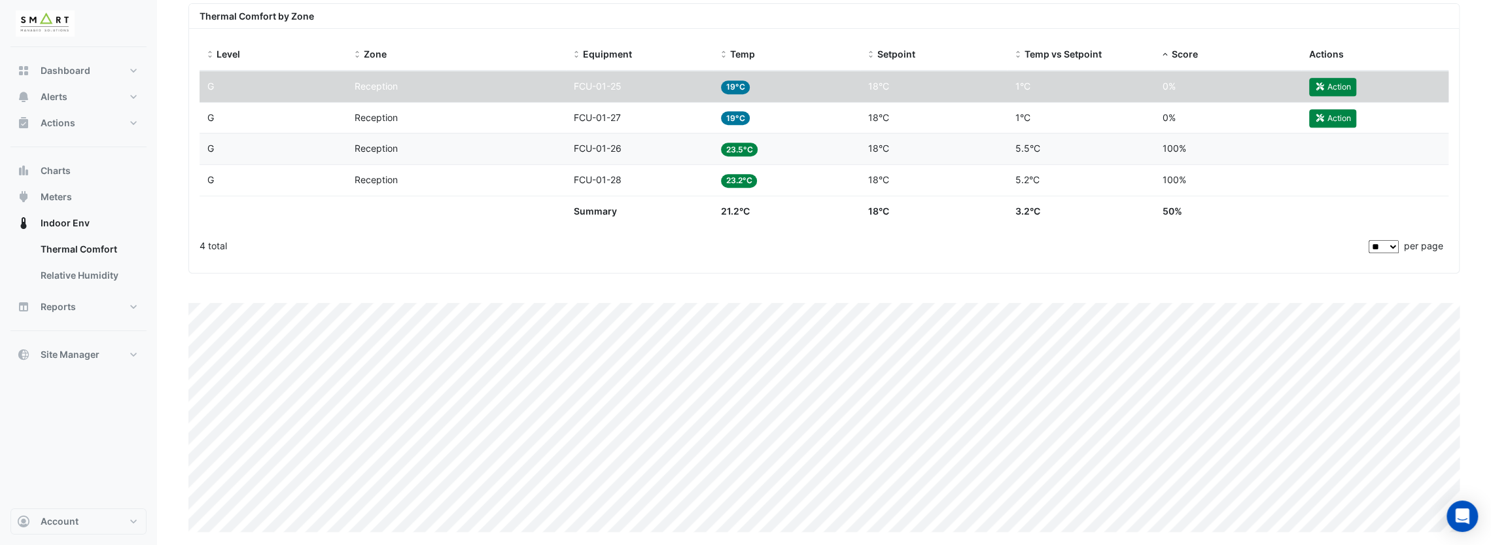
click at [651, 107] on datatable-body-cell "Equipment FCU-01-27" at bounding box center [639, 118] width 147 height 31
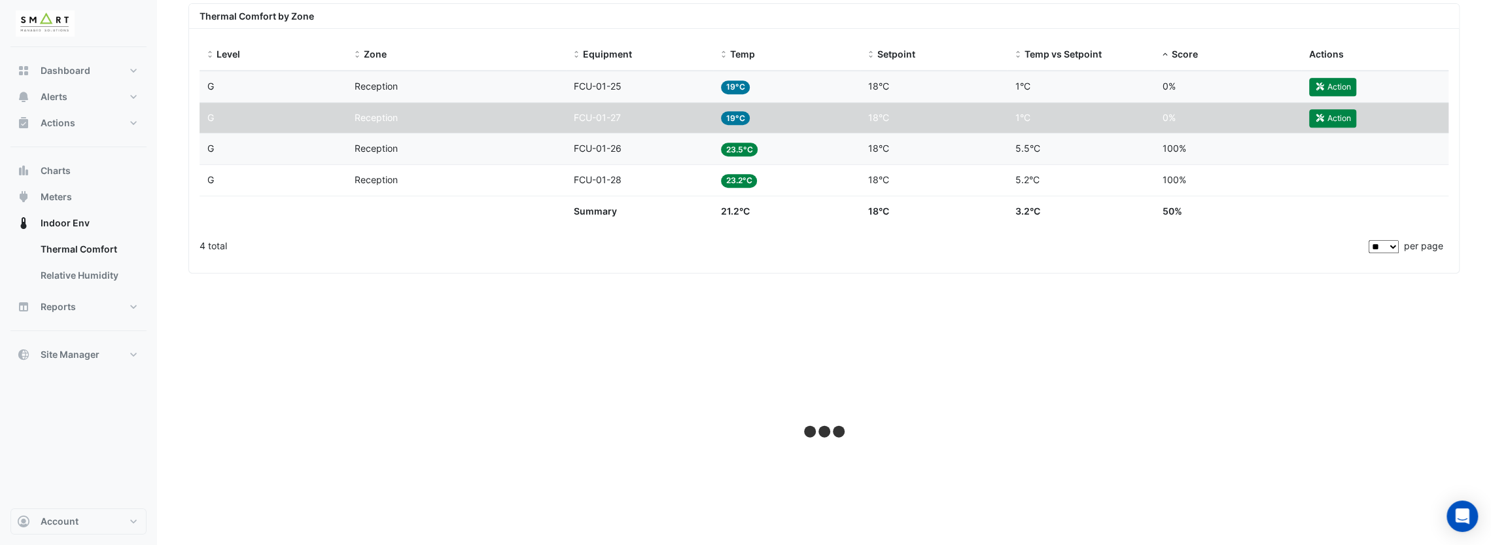
click at [635, 145] on div "Equipment FCU-01-26" at bounding box center [640, 148] width 132 height 15
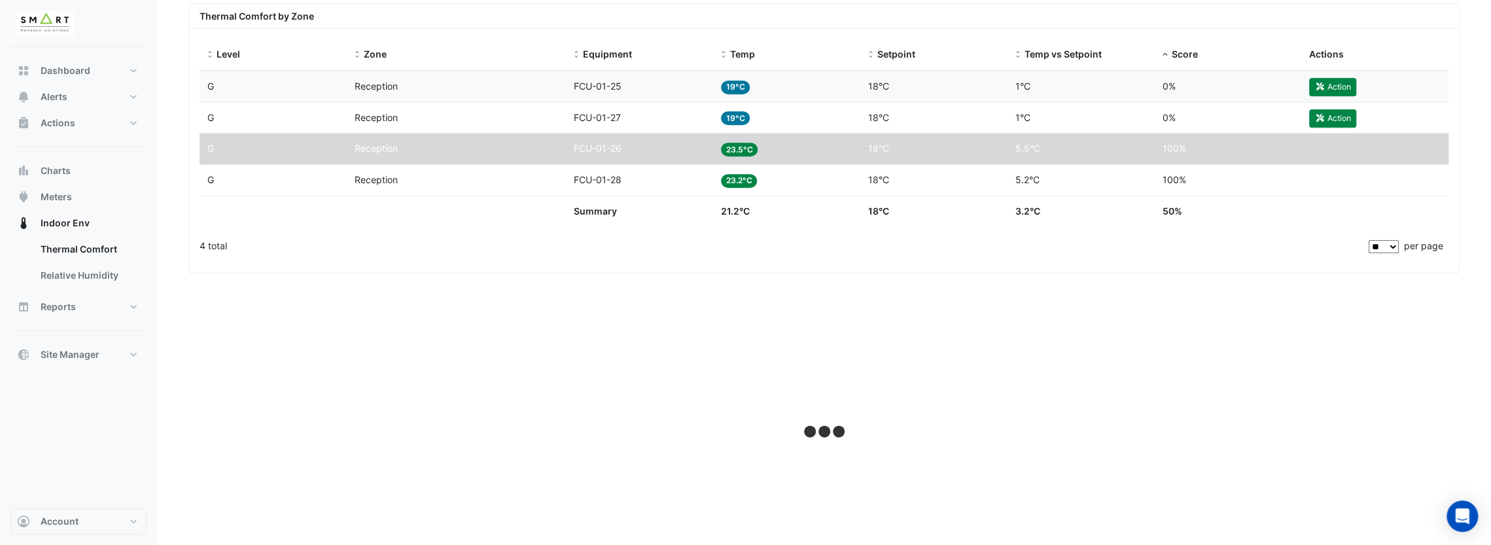
click at [623, 173] on div "Equipment FCU-01-28" at bounding box center [640, 180] width 132 height 15
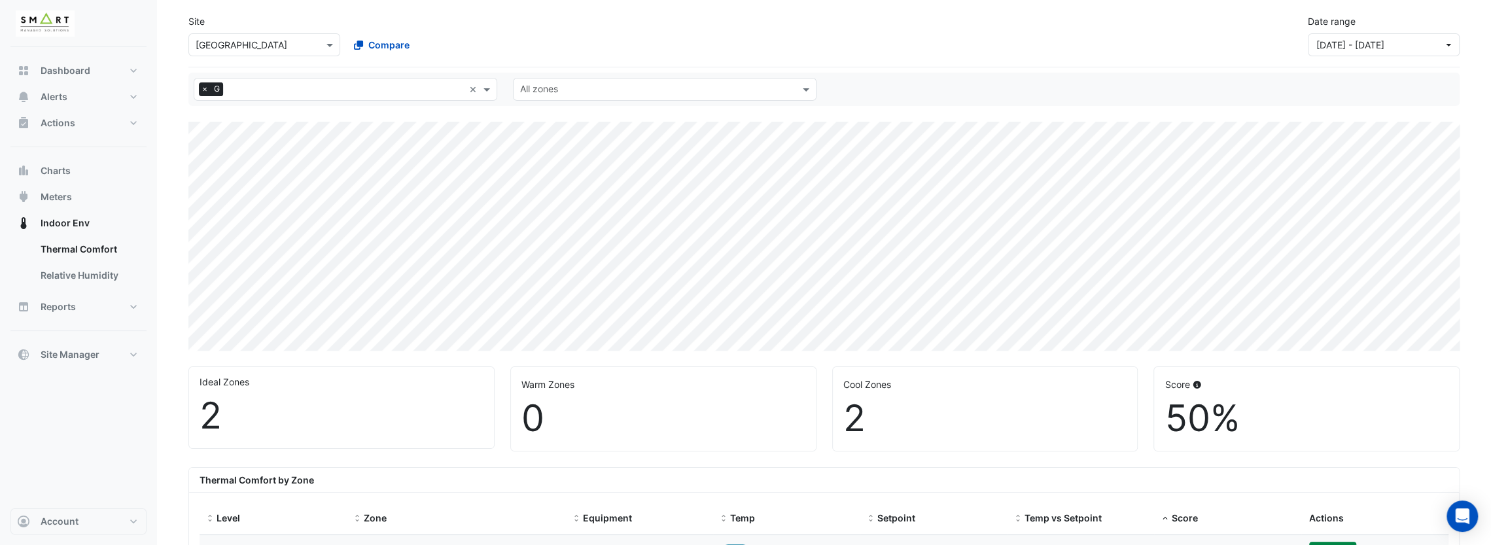
scroll to position [131, 0]
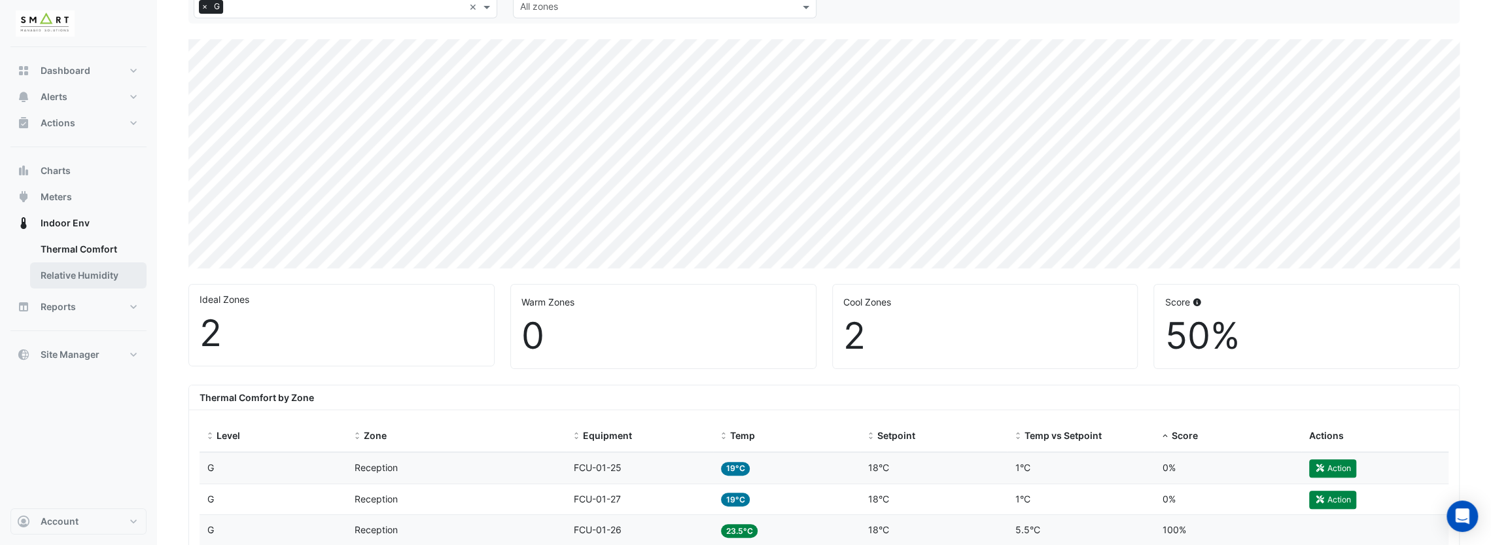
click at [90, 276] on link "Relative Humidity" at bounding box center [88, 275] width 116 height 26
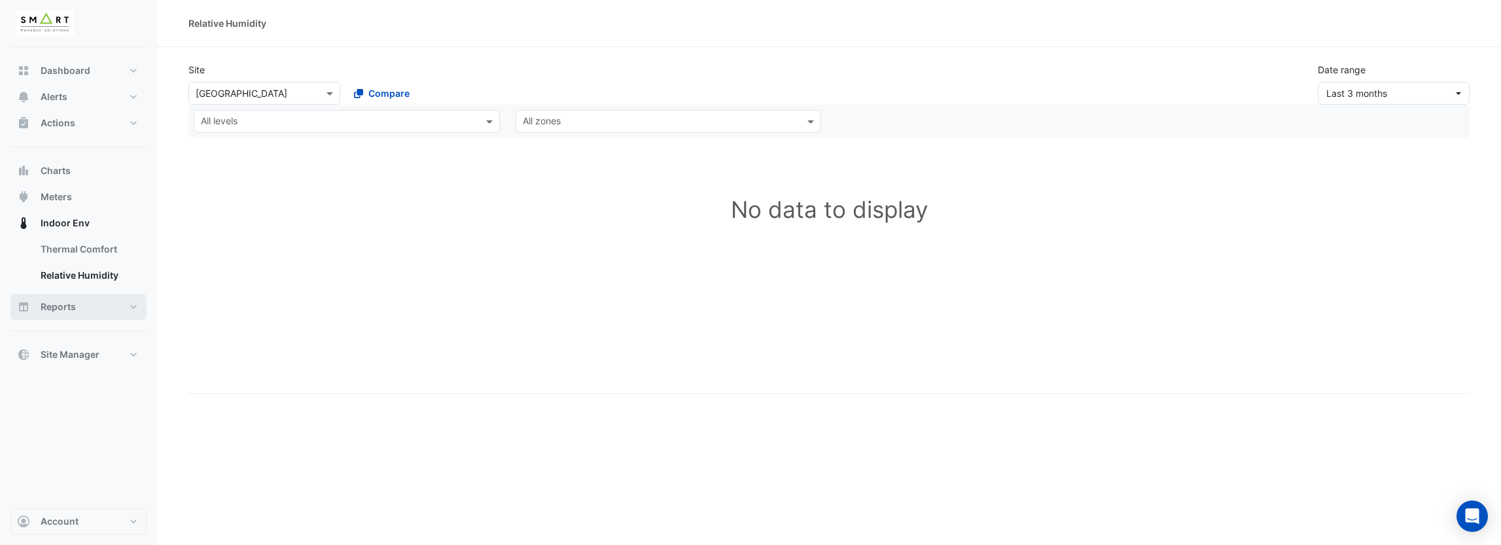
click at [109, 312] on button "Reports" at bounding box center [78, 307] width 136 height 26
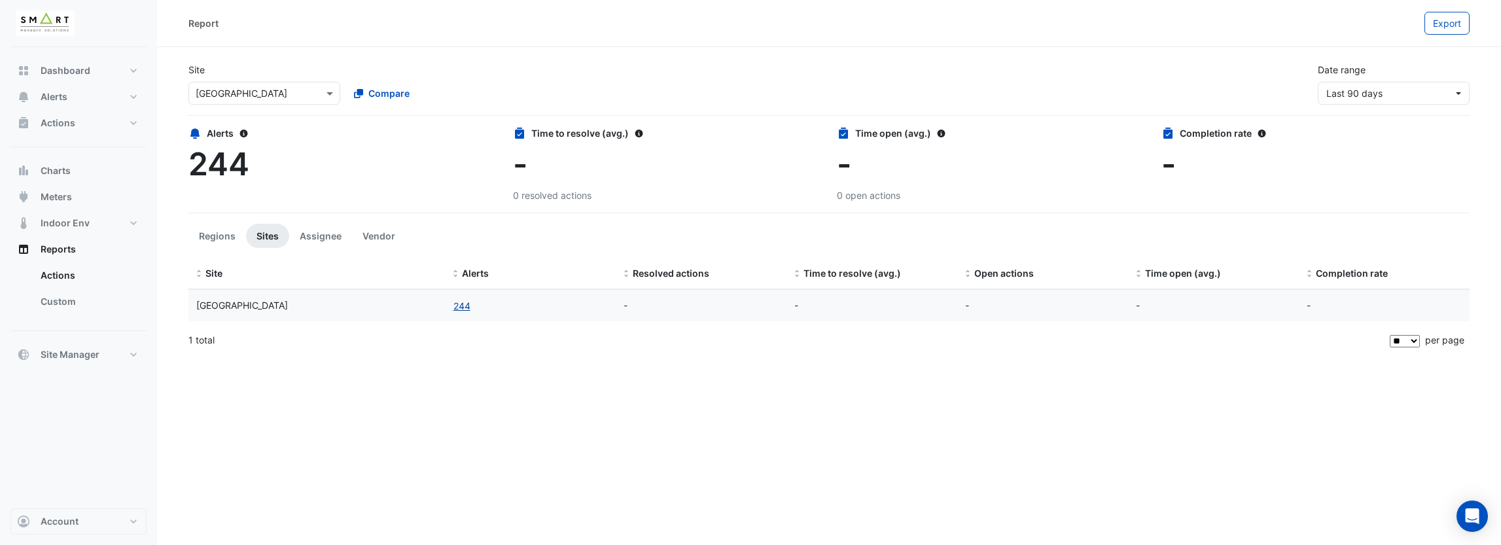
click at [467, 305] on button "244" at bounding box center [462, 305] width 18 height 15
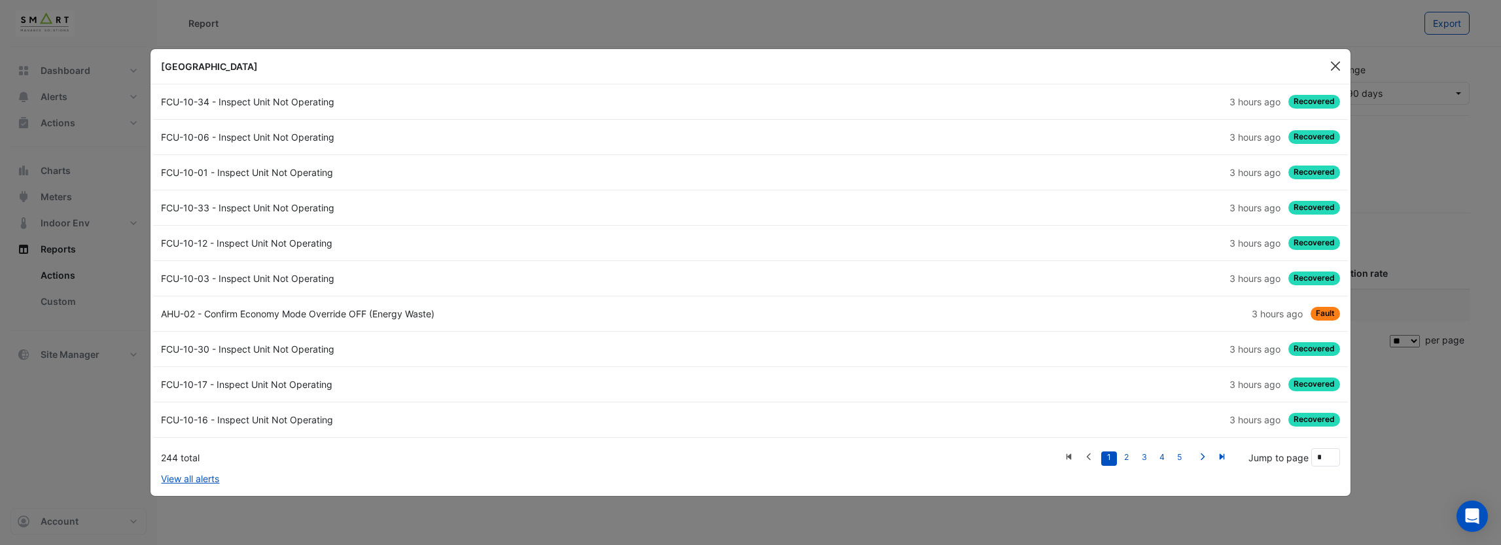
click at [1005, 62] on button "Close" at bounding box center [1336, 66] width 20 height 20
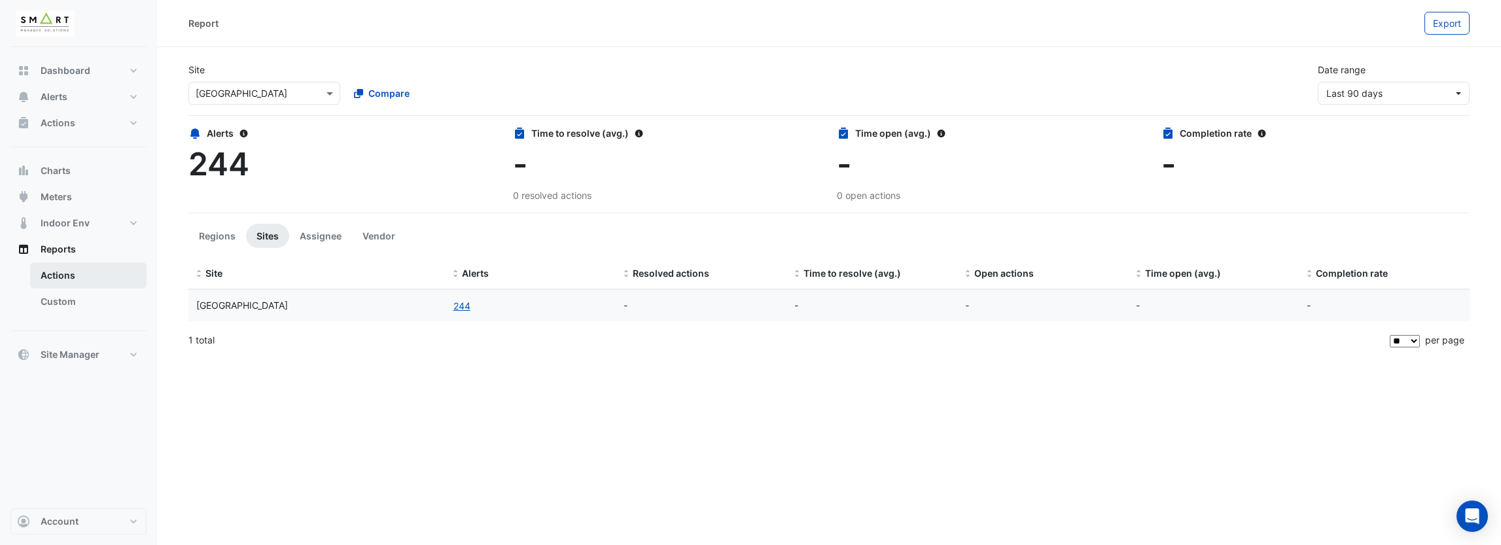
click at [95, 281] on link "Actions" at bounding box center [88, 275] width 116 height 26
click at [93, 294] on link "Custom" at bounding box center [88, 302] width 116 height 26
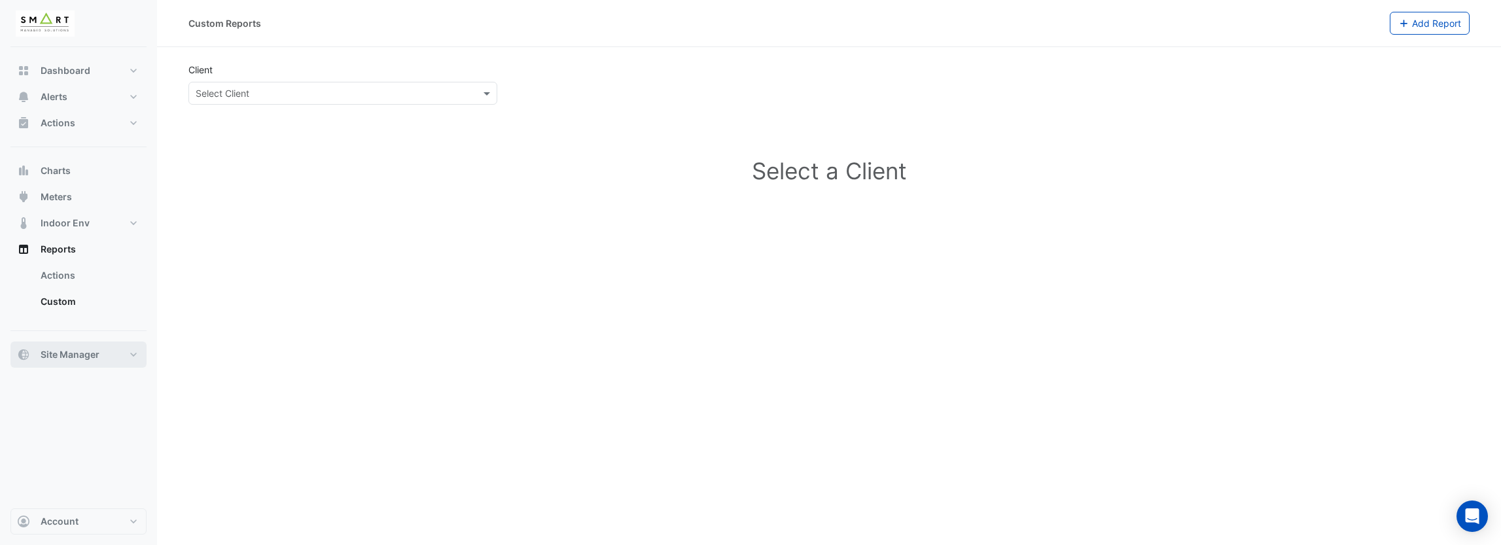
click at [108, 359] on button "Site Manager" at bounding box center [78, 355] width 136 height 26
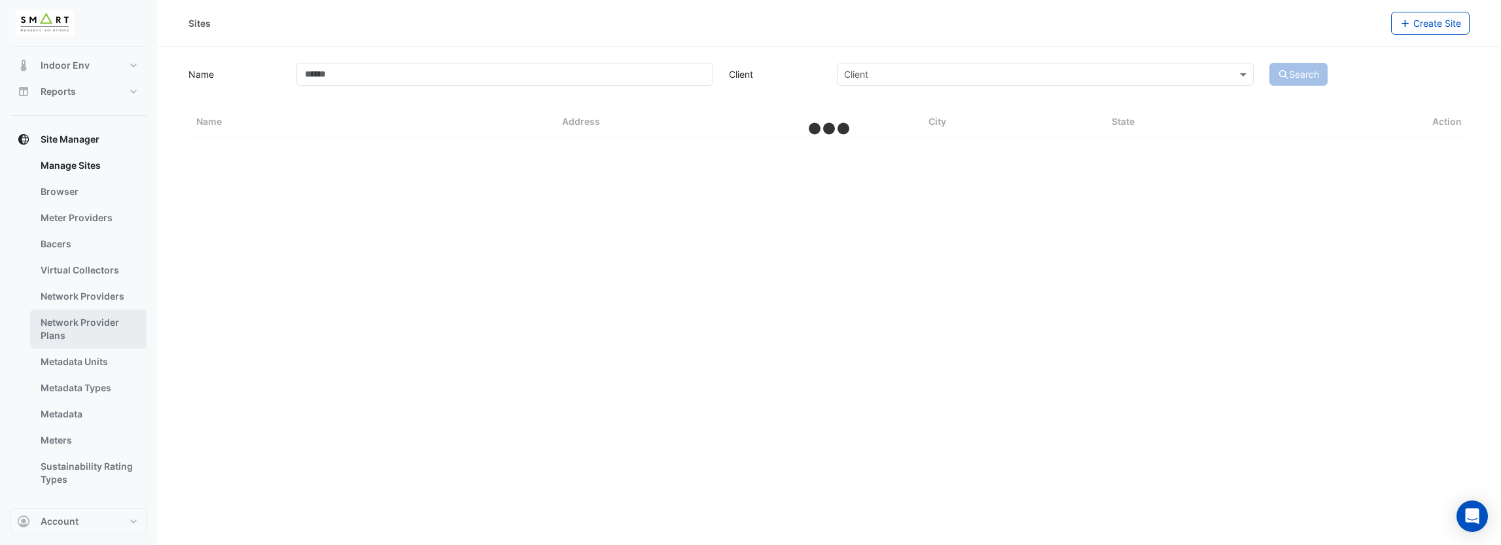
scroll to position [162, 0]
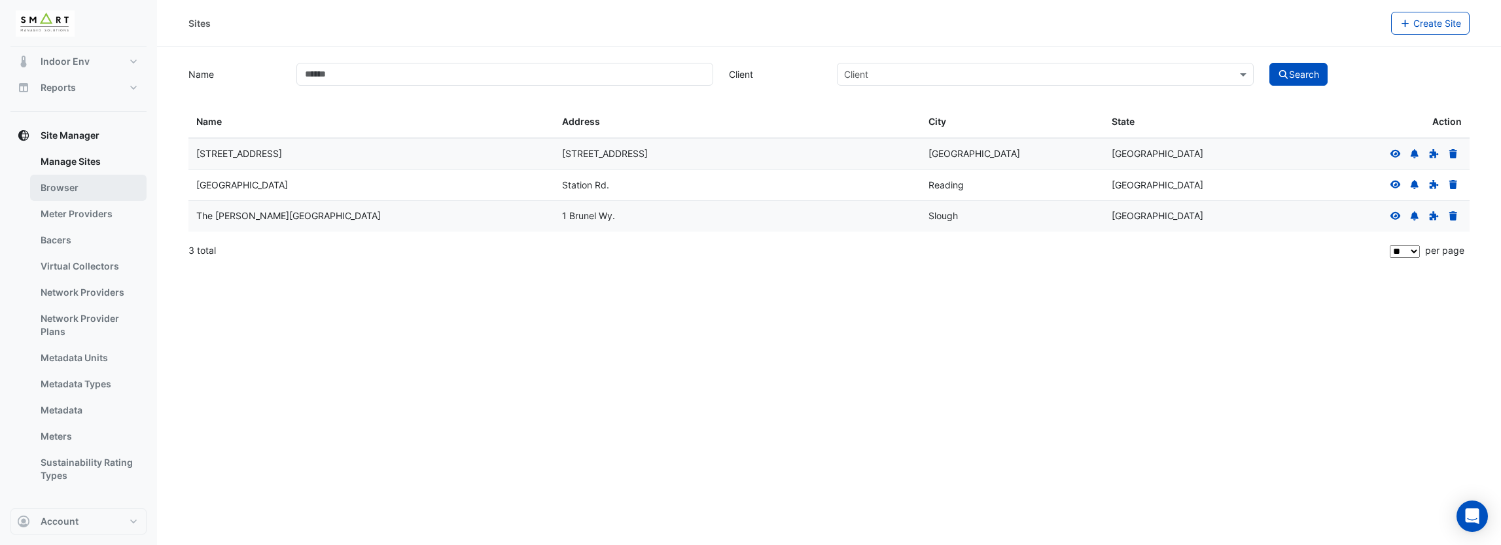
click at [96, 179] on link "Browser" at bounding box center [88, 188] width 116 height 26
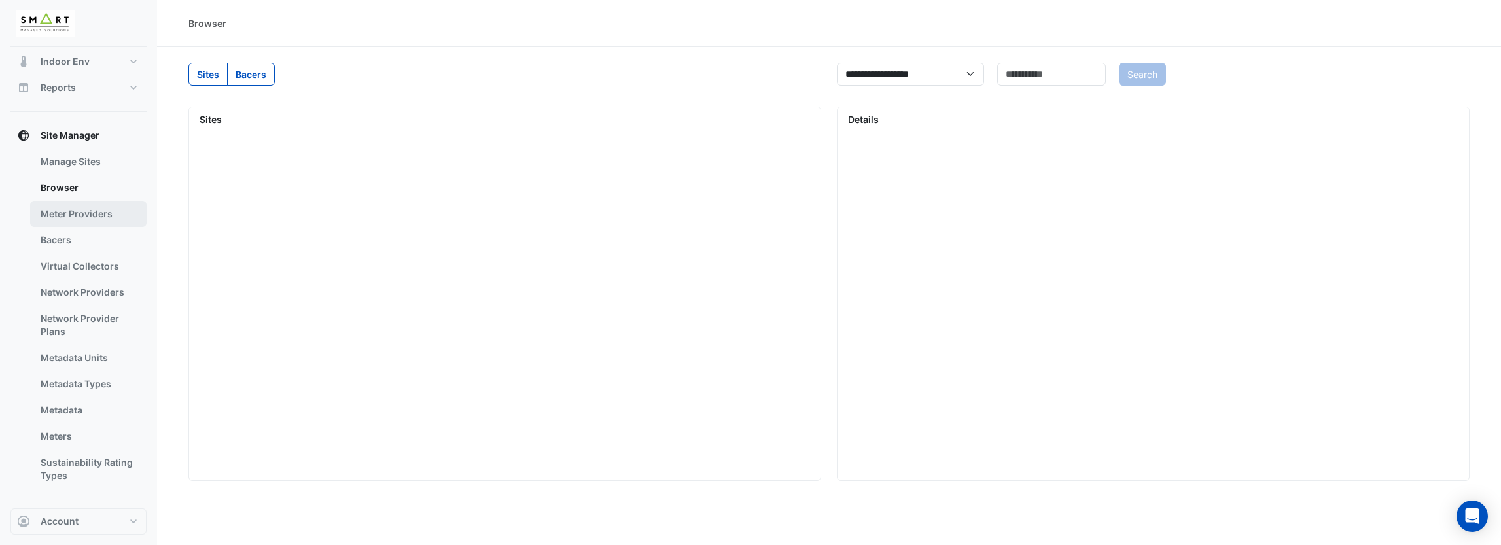
click at [93, 220] on link "Meter Providers" at bounding box center [88, 214] width 116 height 26
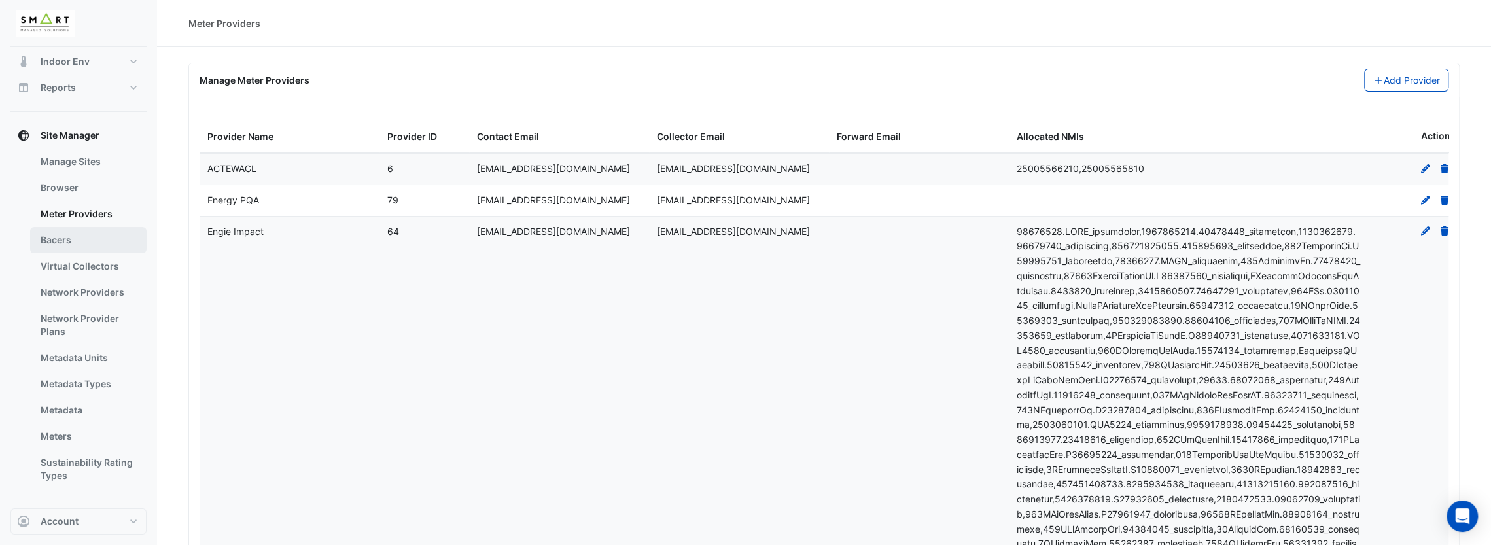
click at [92, 247] on link "Bacers" at bounding box center [88, 240] width 116 height 26
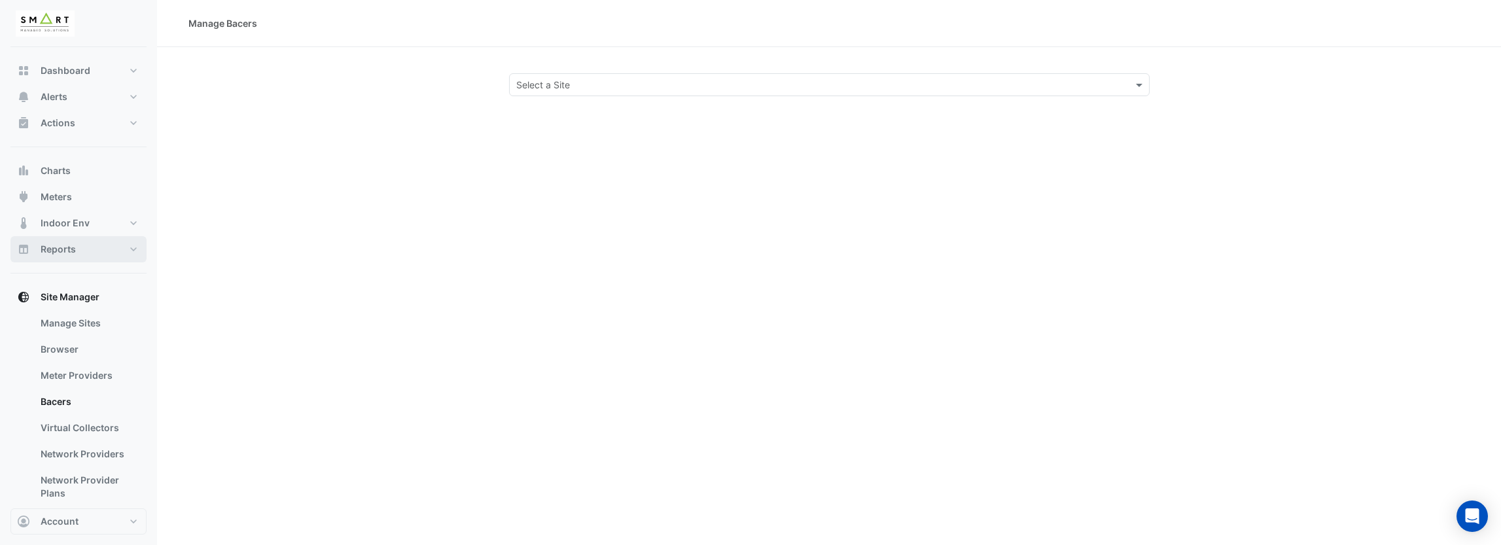
click at [139, 247] on button "Reports" at bounding box center [78, 249] width 136 height 26
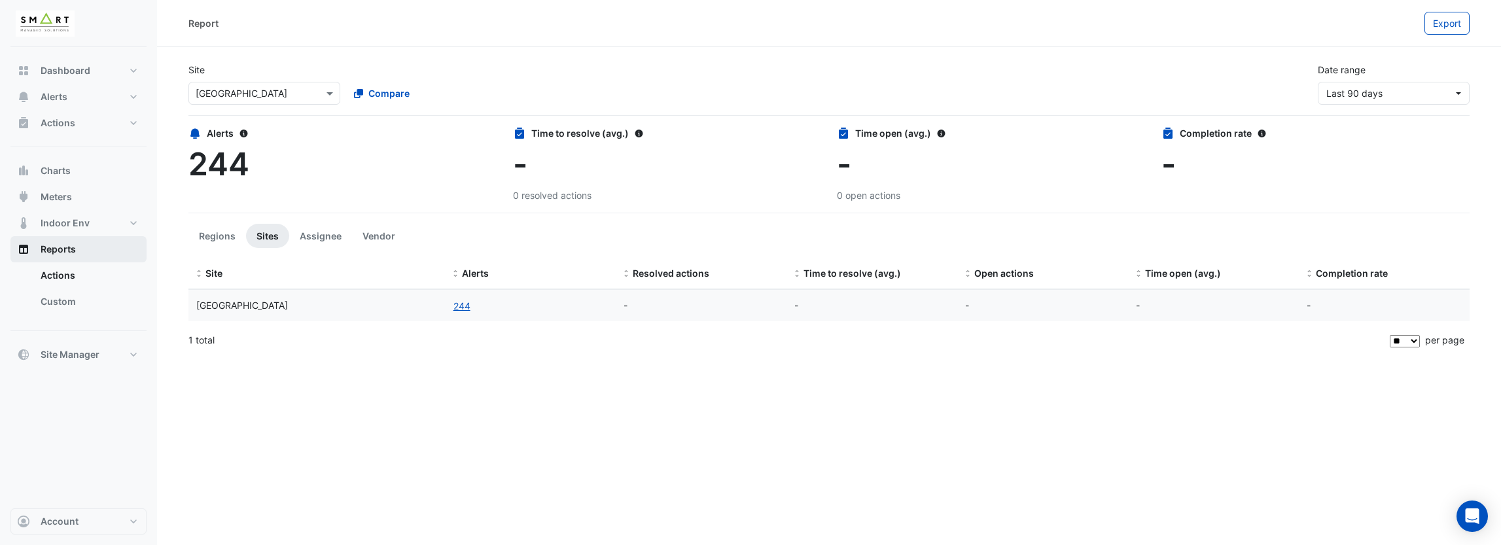
click at [139, 247] on button "Reports" at bounding box center [78, 249] width 136 height 26
click at [135, 219] on button "Indoor Env" at bounding box center [78, 223] width 136 height 26
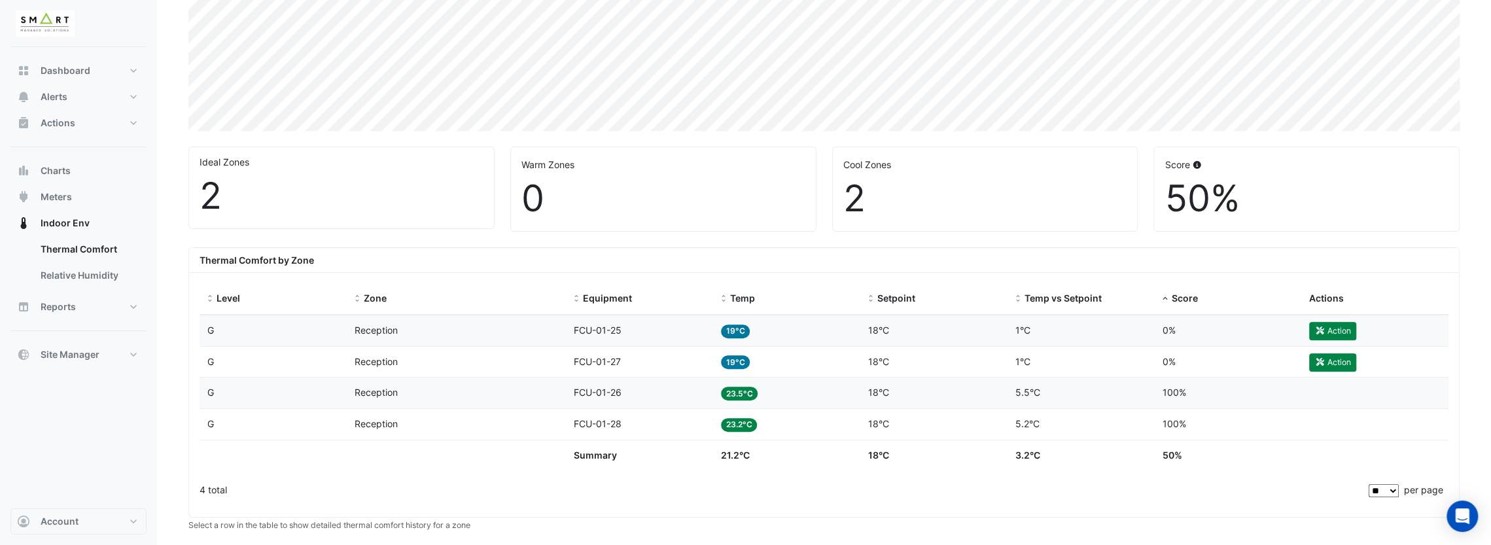
scroll to position [327, 0]
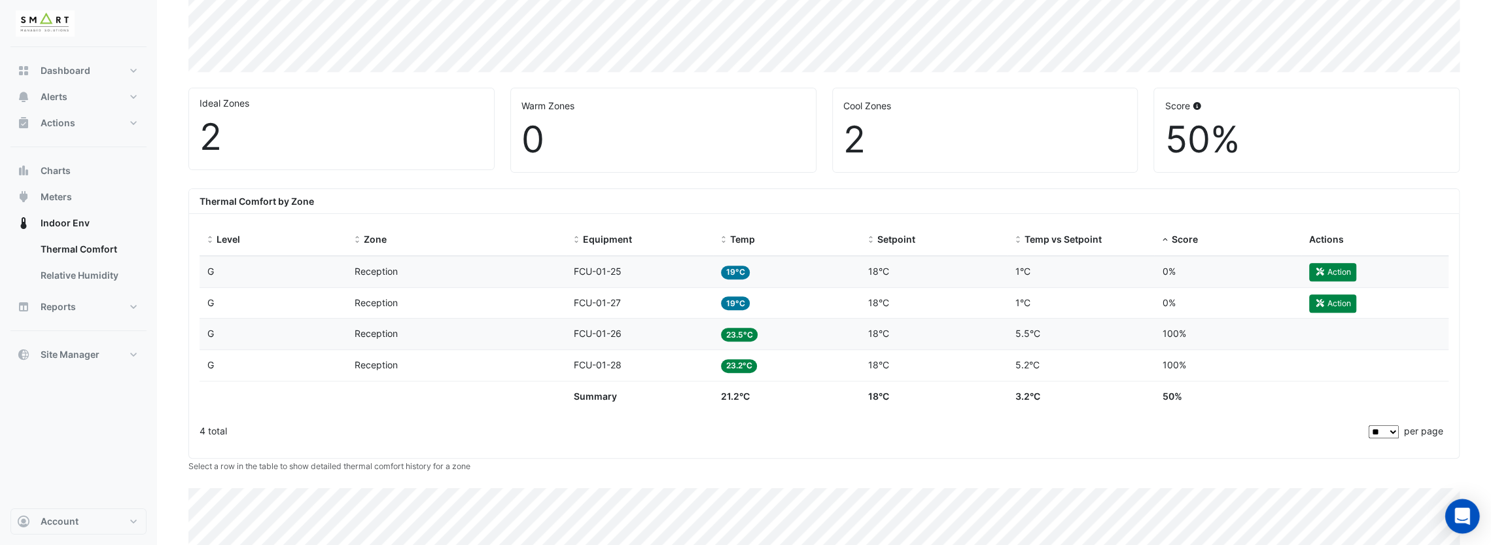
click at [1005, 482] on div "Open Intercom Messenger" at bounding box center [1463, 516] width 35 height 35
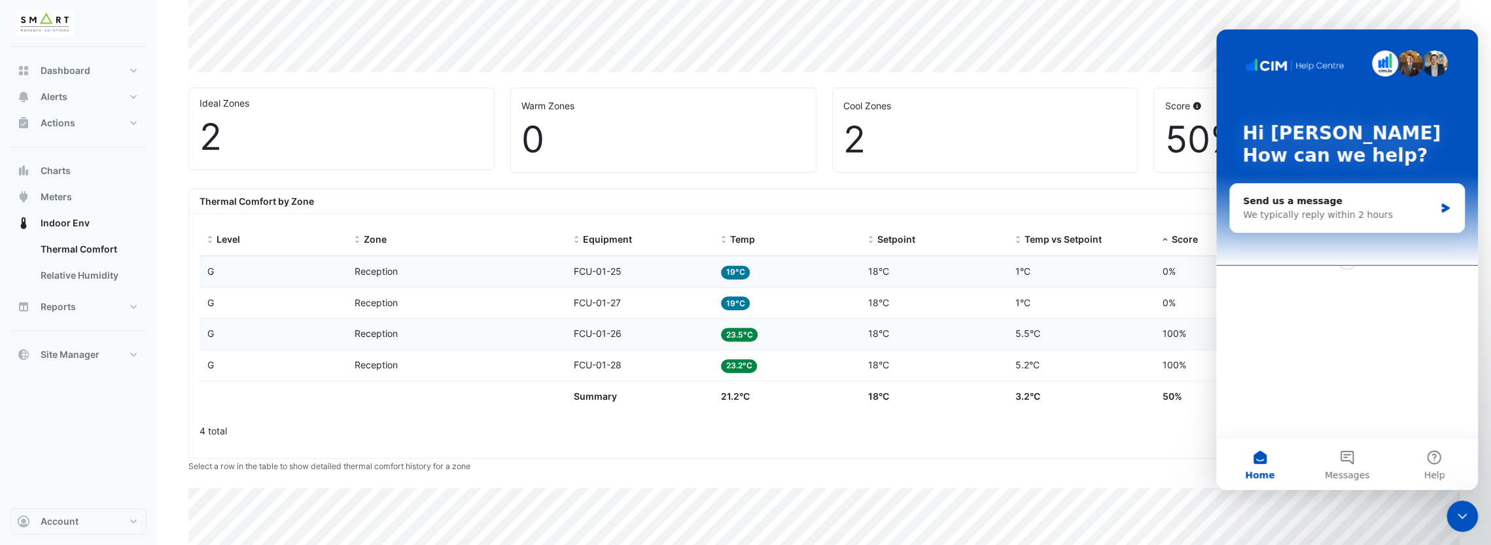
scroll to position [0, 0]
click at [1005, 455] on button "Messages" at bounding box center [1347, 464] width 87 height 52
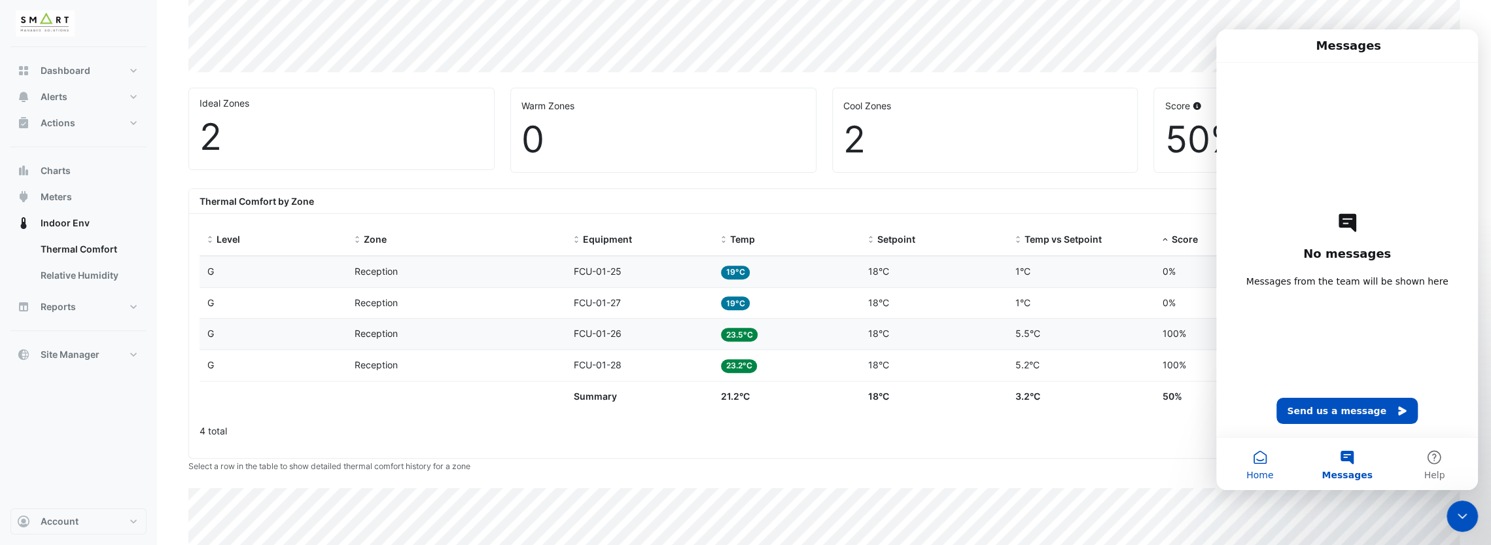
click at [1005, 454] on button "Home" at bounding box center [1260, 464] width 87 height 52
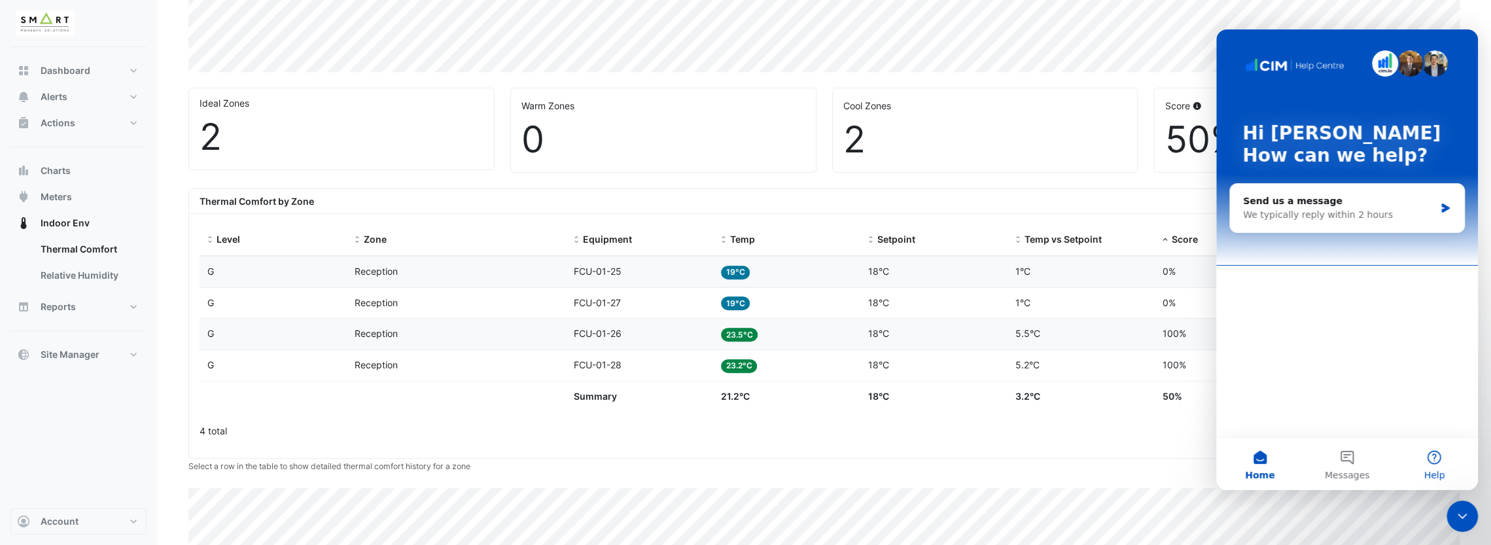
click at [1005, 456] on button "Help" at bounding box center [1434, 464] width 87 height 52
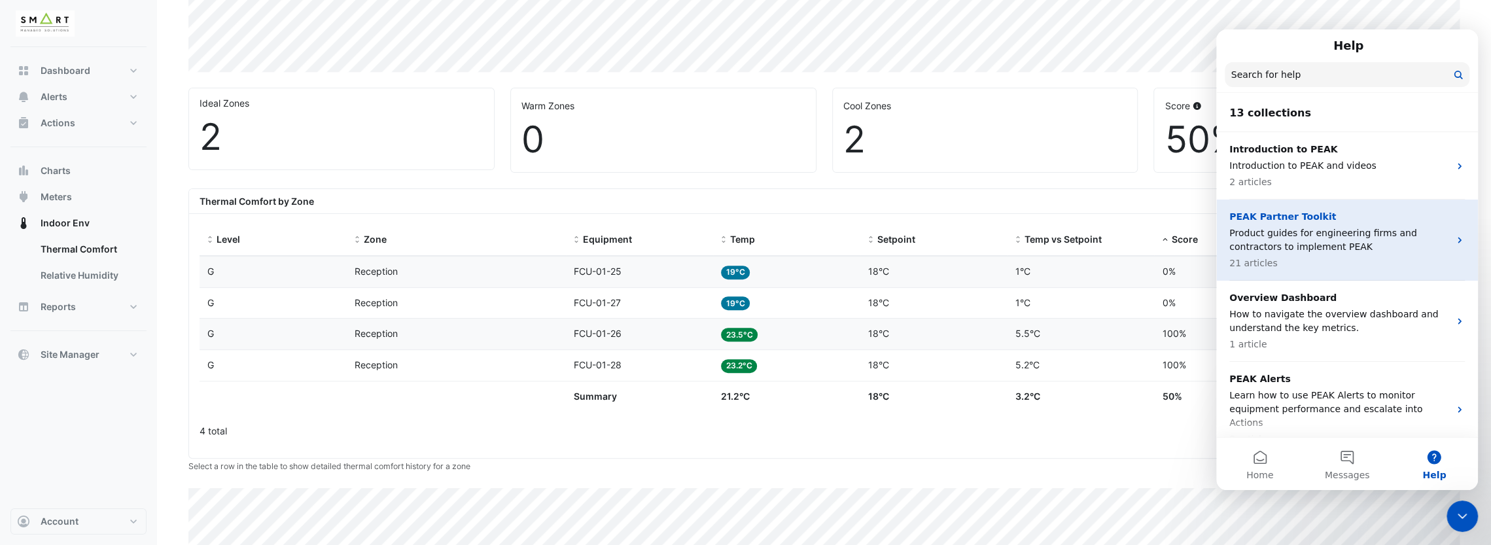
drag, startPoint x: 1368, startPoint y: 246, endPoint x: 1454, endPoint y: 236, distance: 85.7
click at [1005, 236] on icon "Intercom messenger" at bounding box center [1460, 240] width 10 height 10
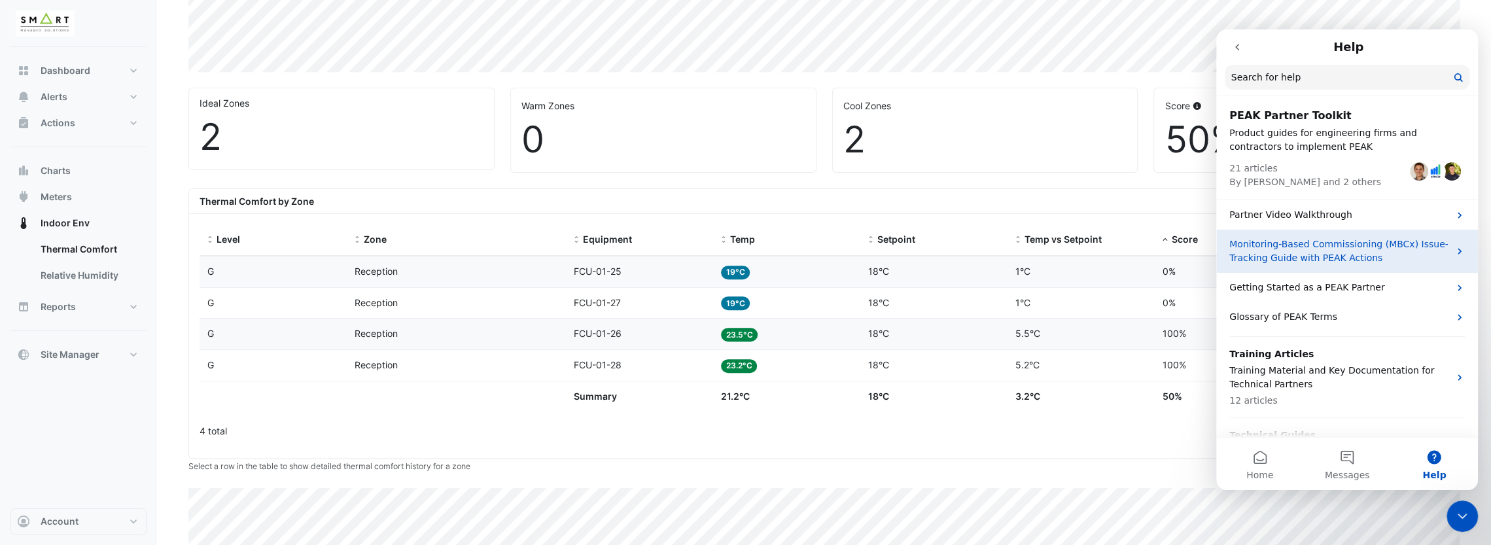
scroll to position [62, 0]
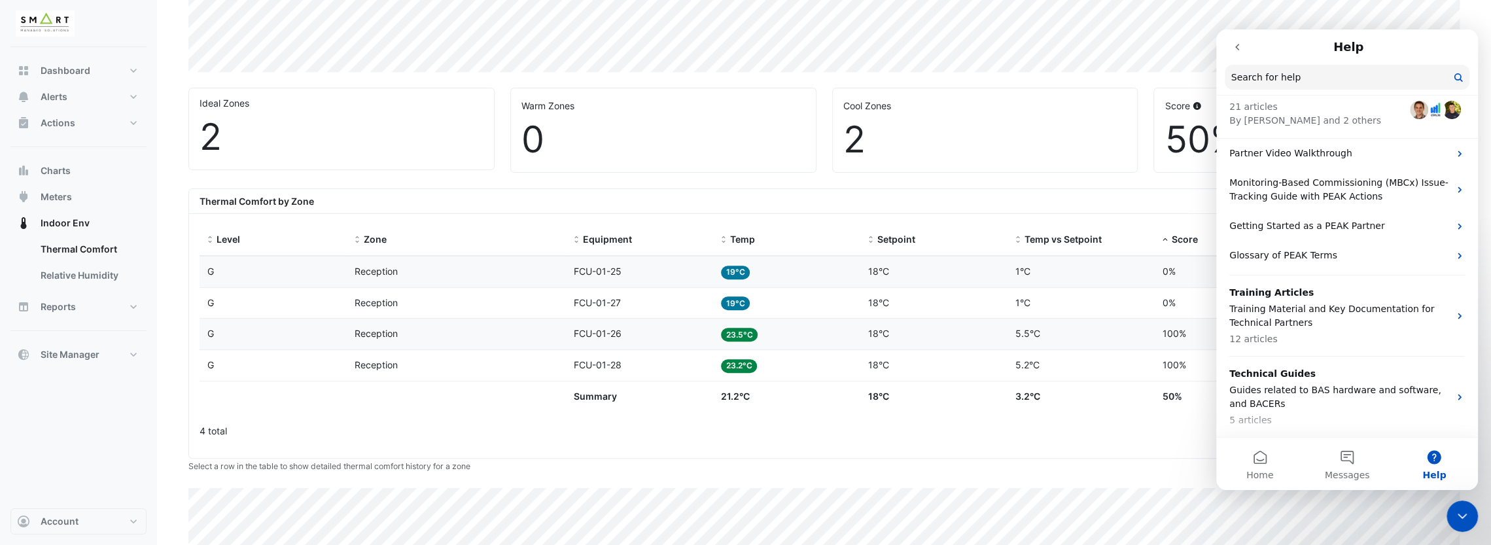
click at [1005, 51] on icon "go back" at bounding box center [1237, 47] width 10 height 10
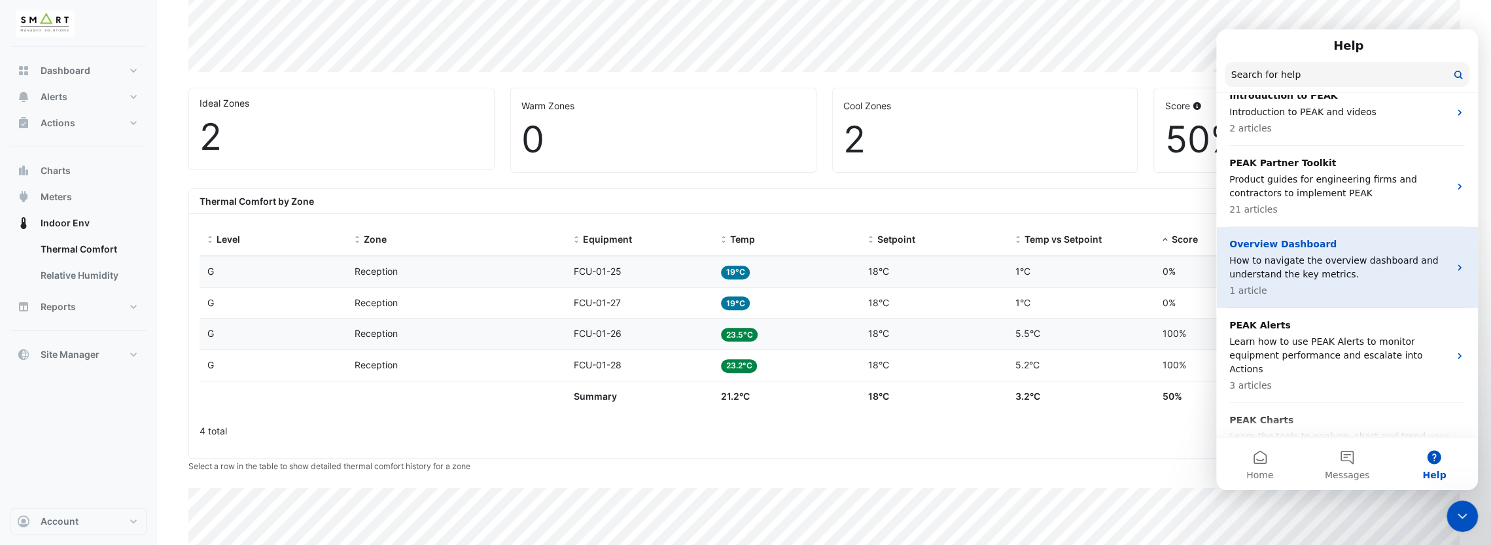
scroll to position [65, 0]
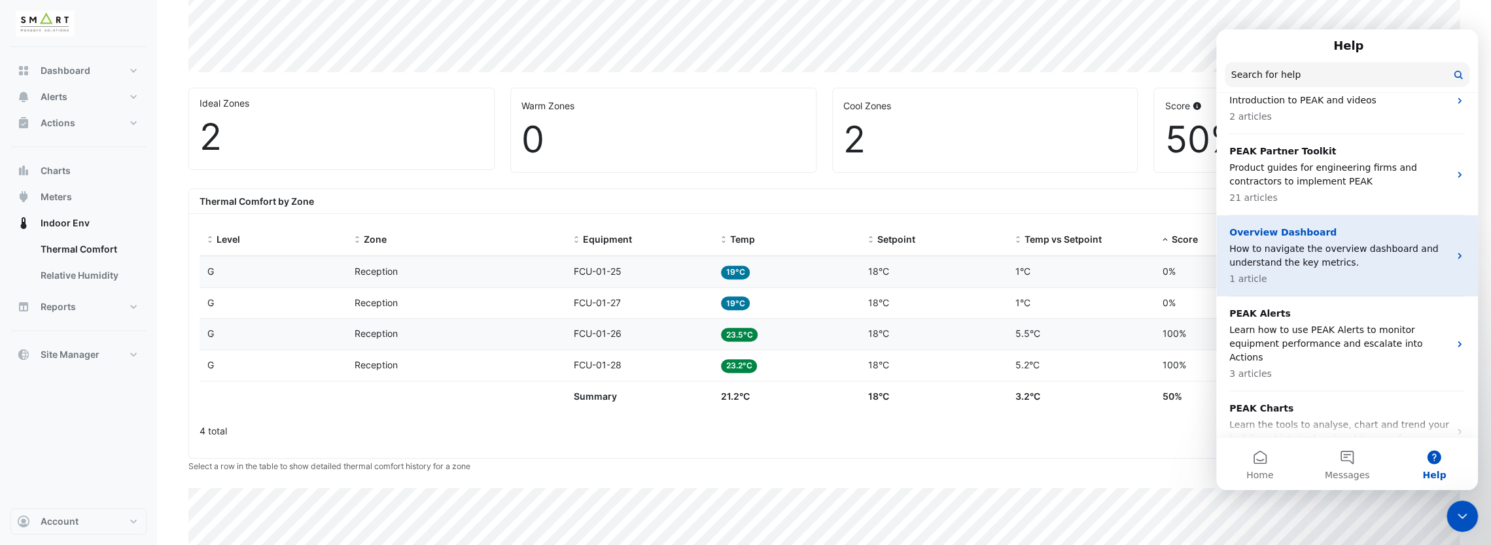
click at [1005, 264] on p "How to navigate the overview dashboard and understand the key metrics." at bounding box center [1340, 255] width 220 height 27
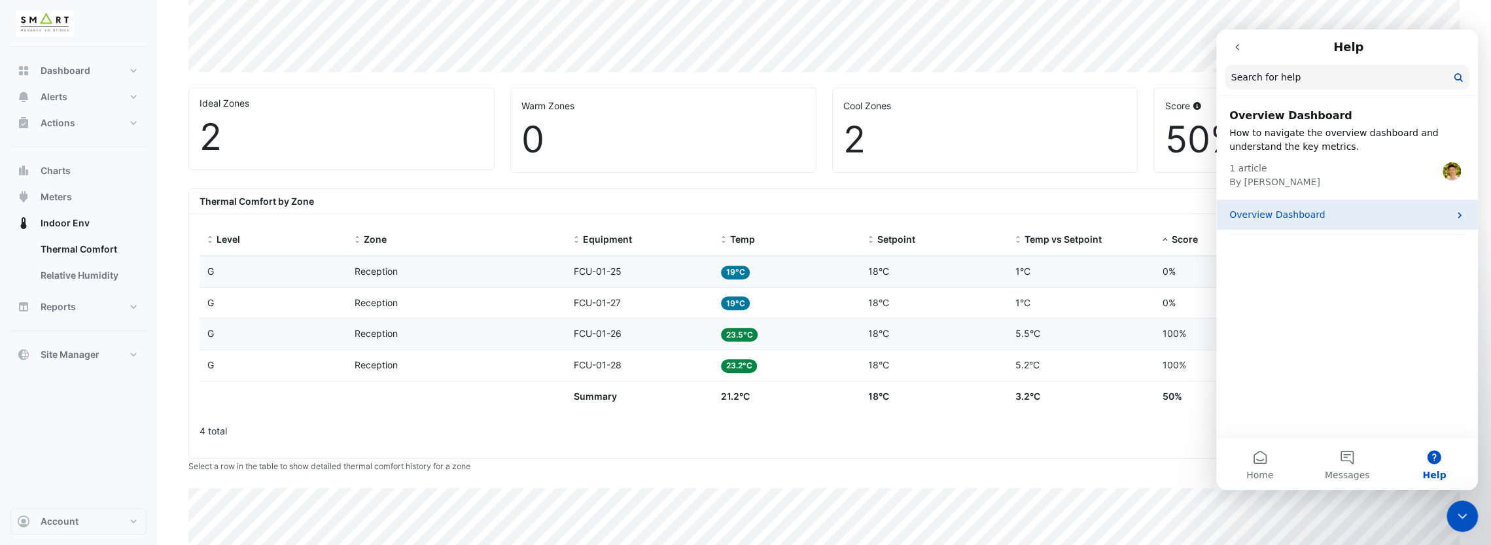
click at [1005, 210] on p "Overview Dashboard" at bounding box center [1340, 215] width 220 height 14
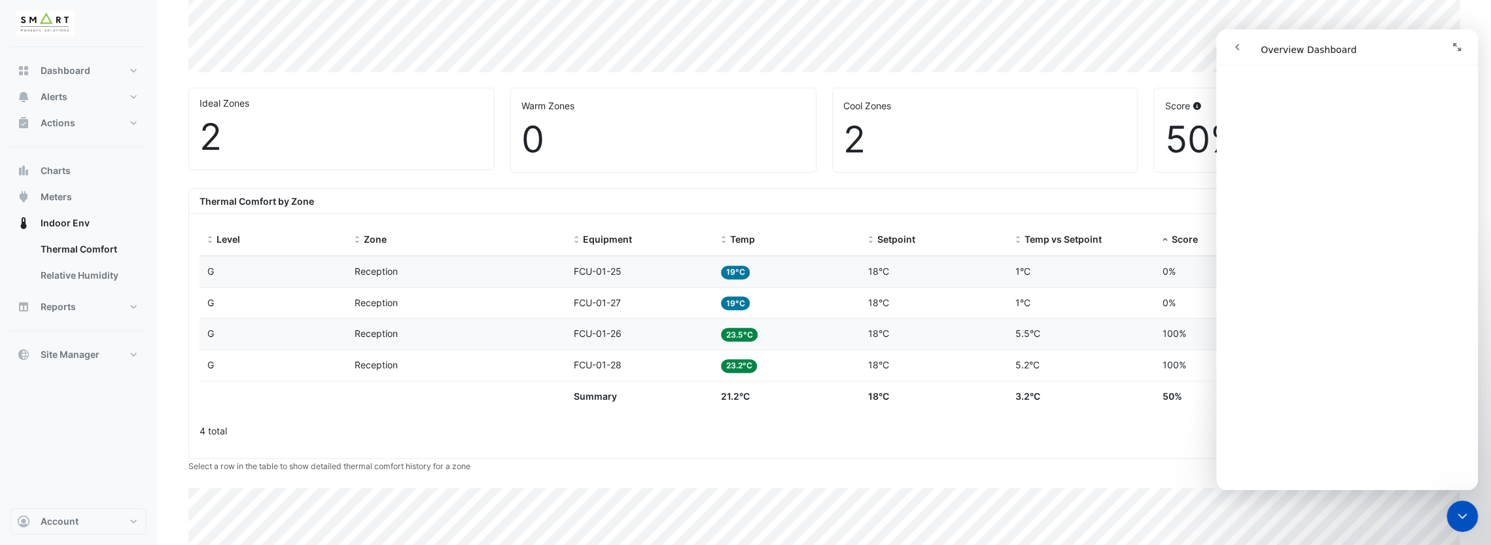
scroll to position [1619, 0]
click at [1005, 39] on button "go back" at bounding box center [1237, 47] width 25 height 25
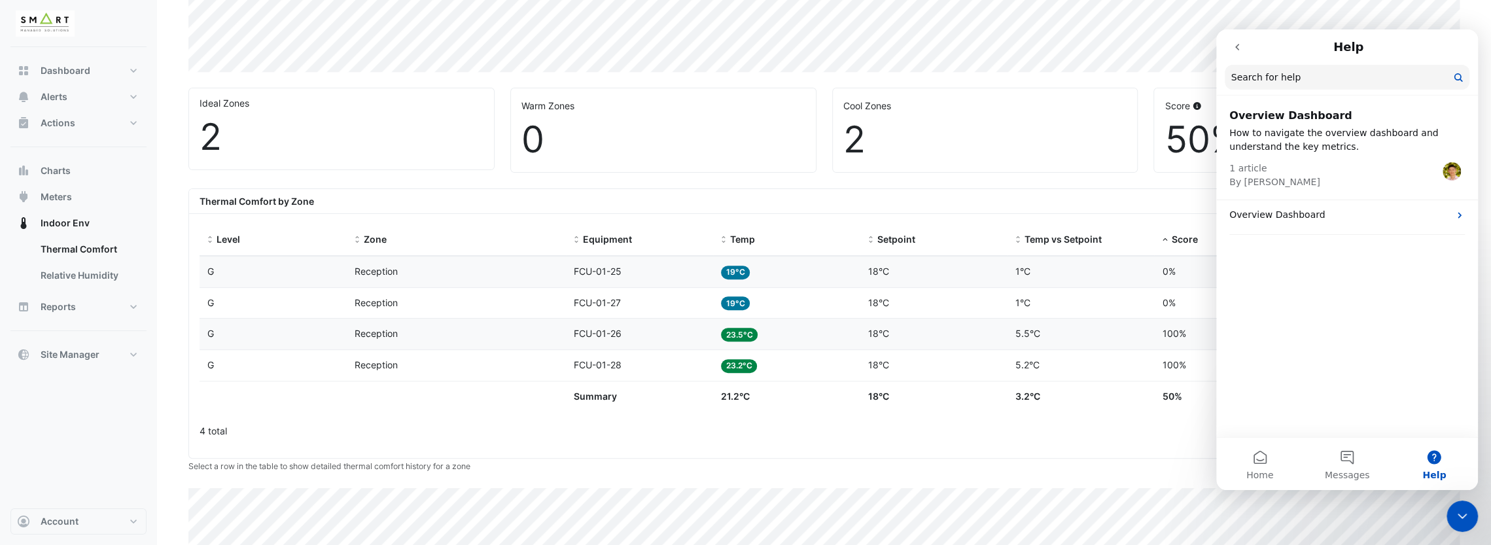
click at [1005, 45] on icon "go back" at bounding box center [1237, 47] width 10 height 10
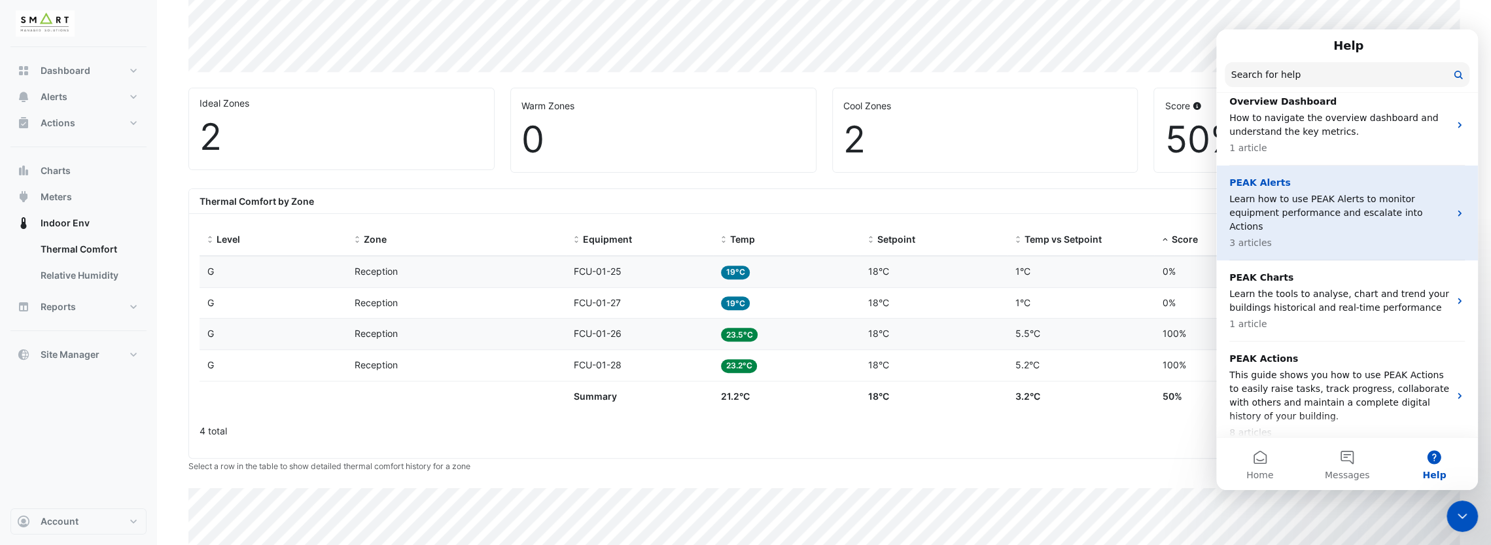
scroll to position [262, 0]
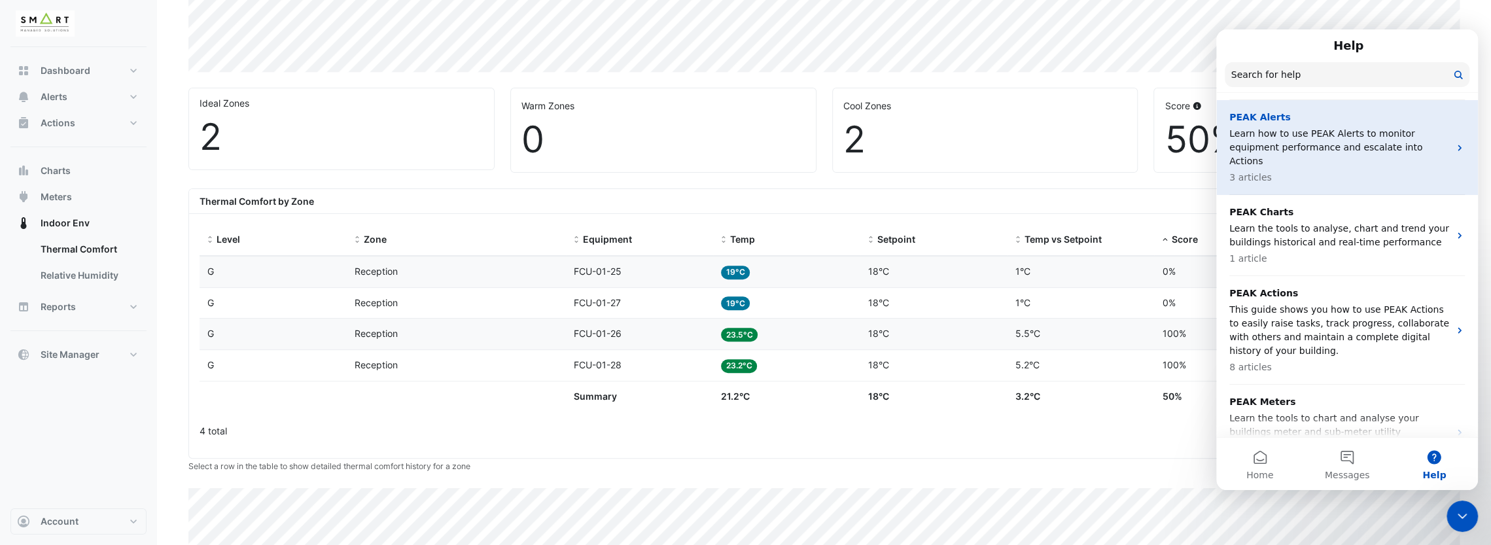
click at [1005, 171] on p "3 articles" at bounding box center [1340, 178] width 220 height 14
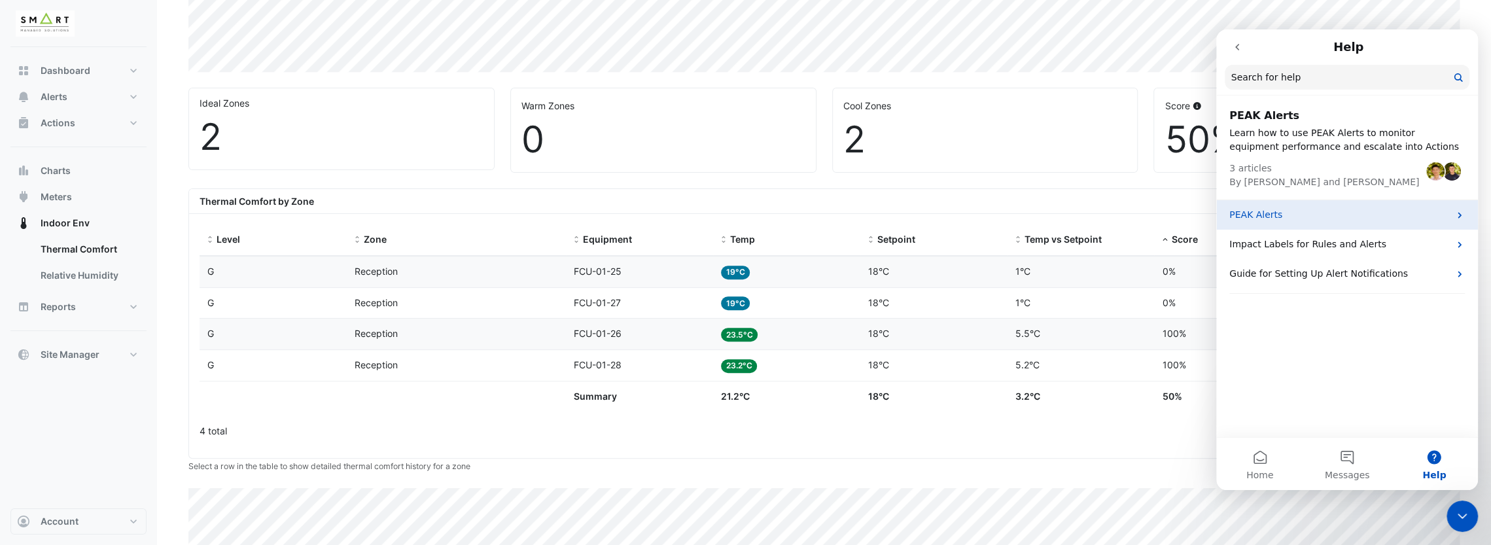
click at [1005, 211] on p "PEAK Alerts" at bounding box center [1340, 215] width 220 height 14
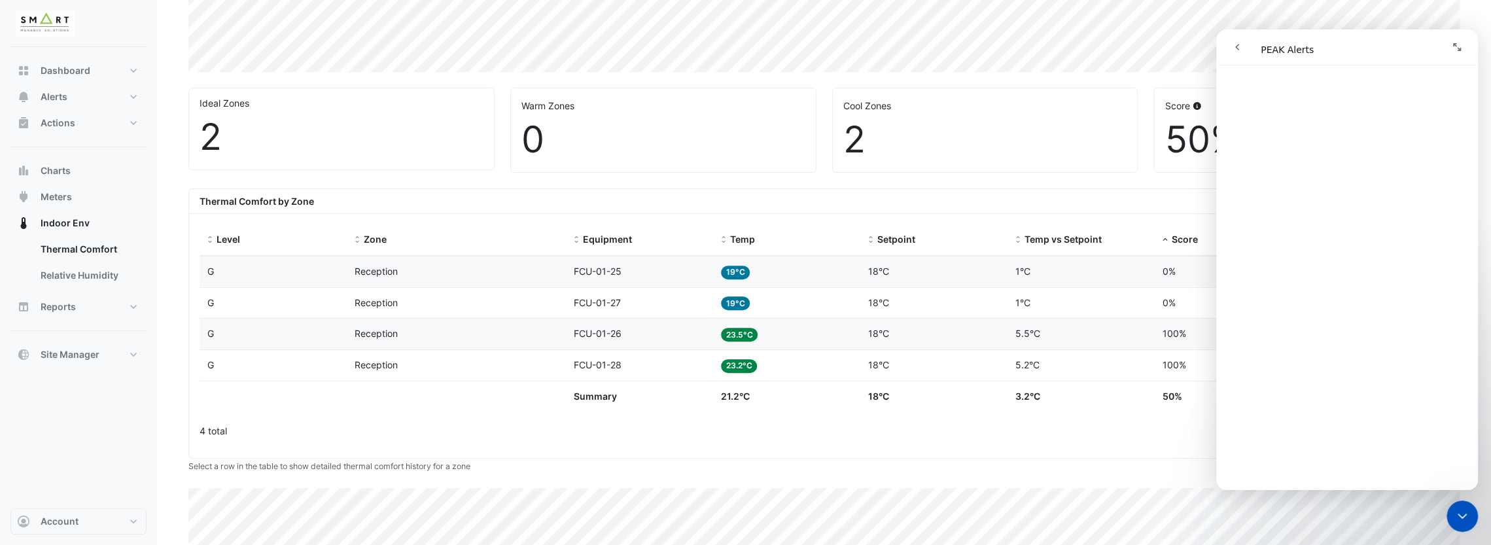
scroll to position [1308, 0]
click at [1005, 49] on button "go back" at bounding box center [1237, 47] width 25 height 25
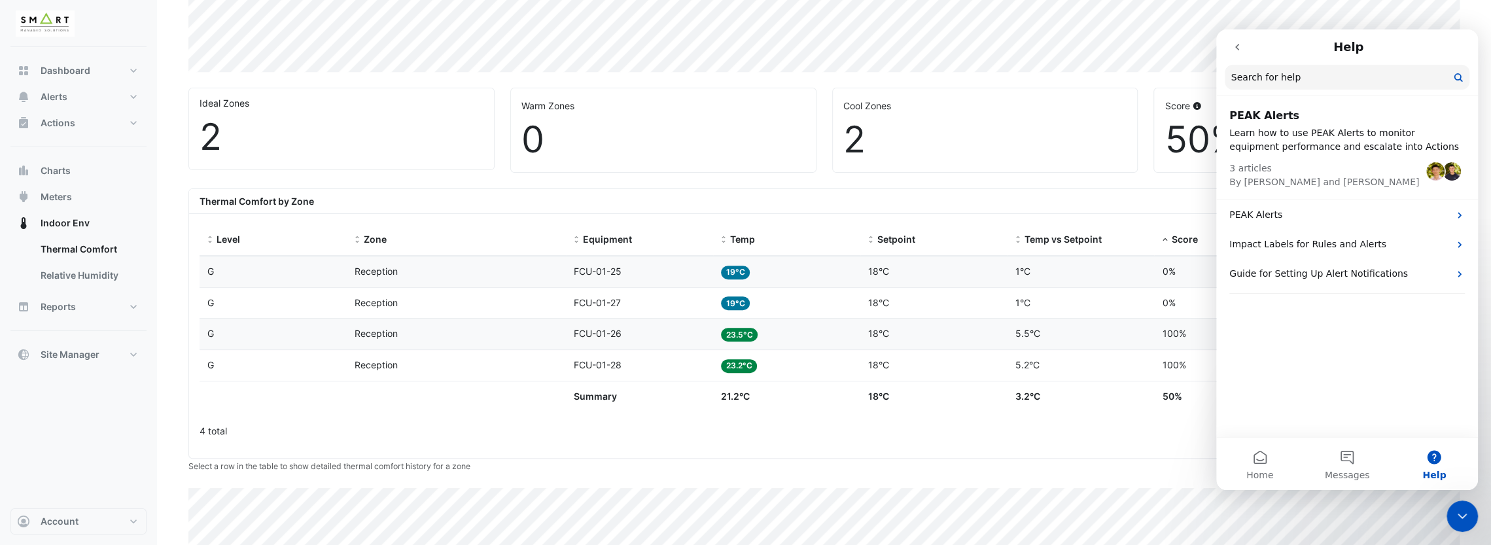
click at [1005, 52] on button "go back" at bounding box center [1237, 47] width 25 height 25
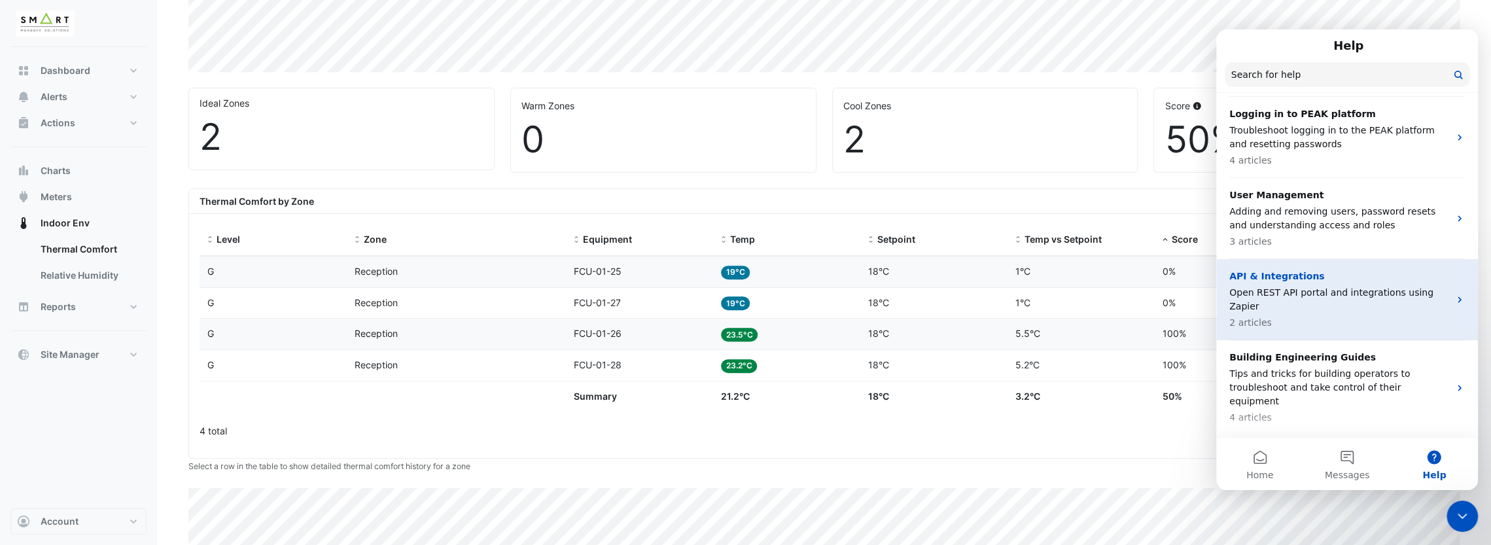
scroll to position [736, 0]
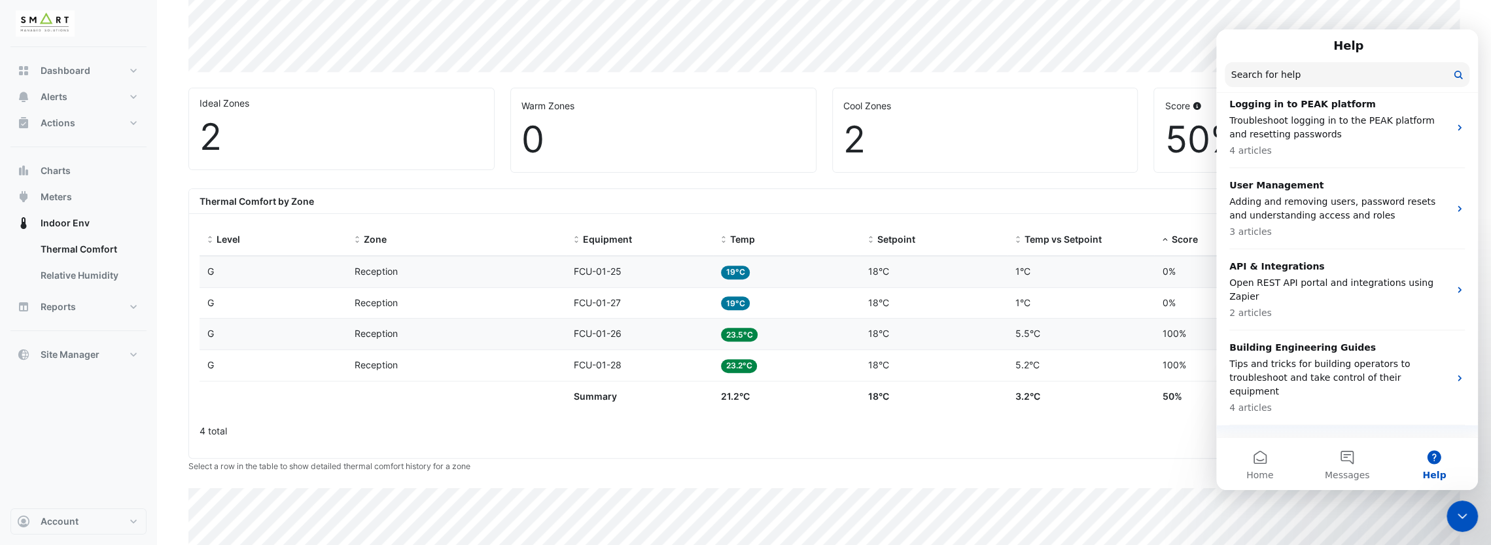
click at [1005, 436] on div "PEAKademy Building Analytics 1 article" at bounding box center [1340, 459] width 220 height 46
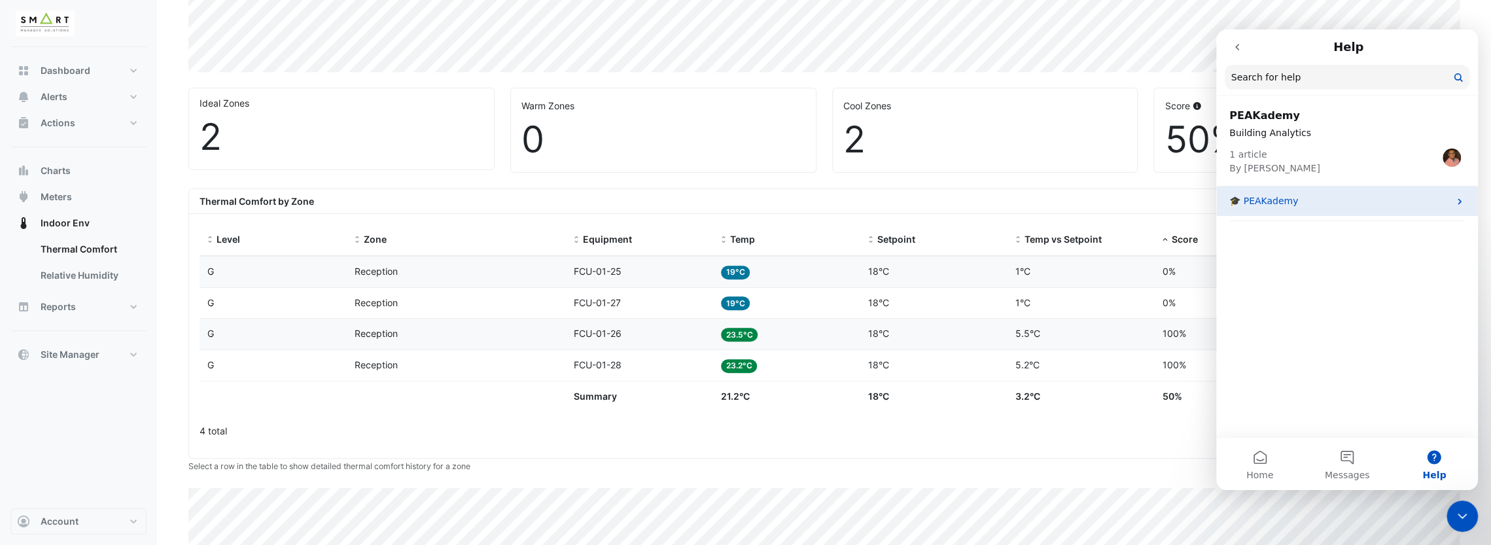
click at [1005, 211] on div "🎓 PEAKademy" at bounding box center [1348, 201] width 262 height 29
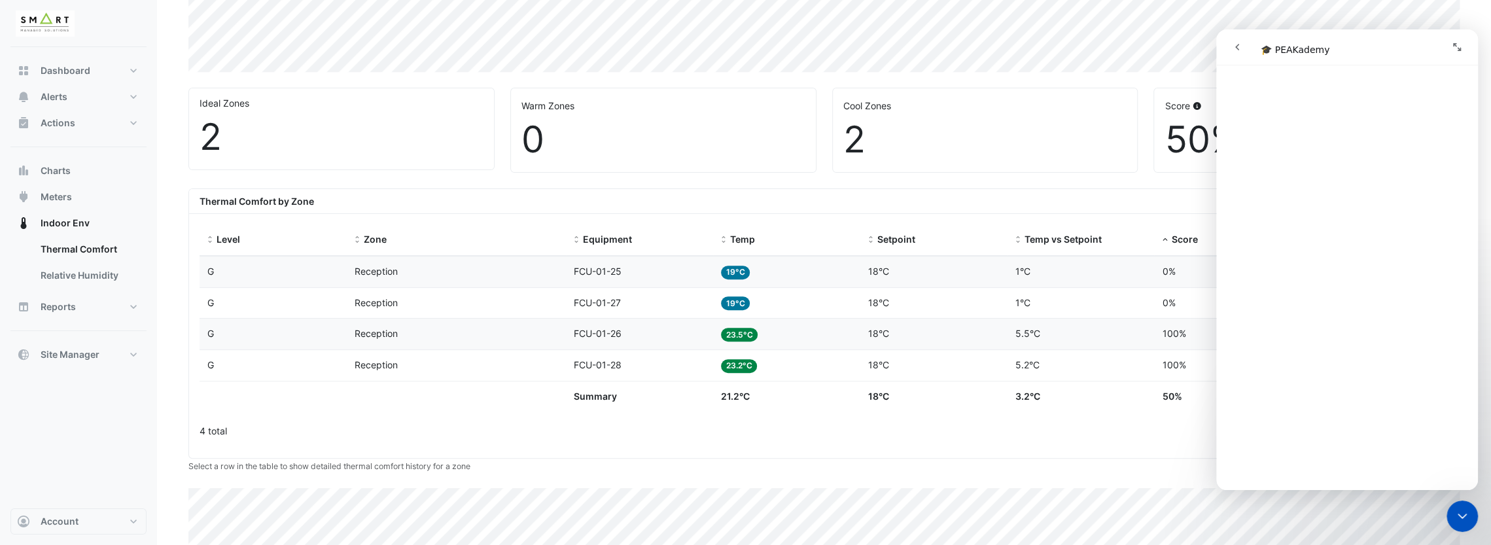
scroll to position [267, 0]
